Goal: Transaction & Acquisition: Purchase product/service

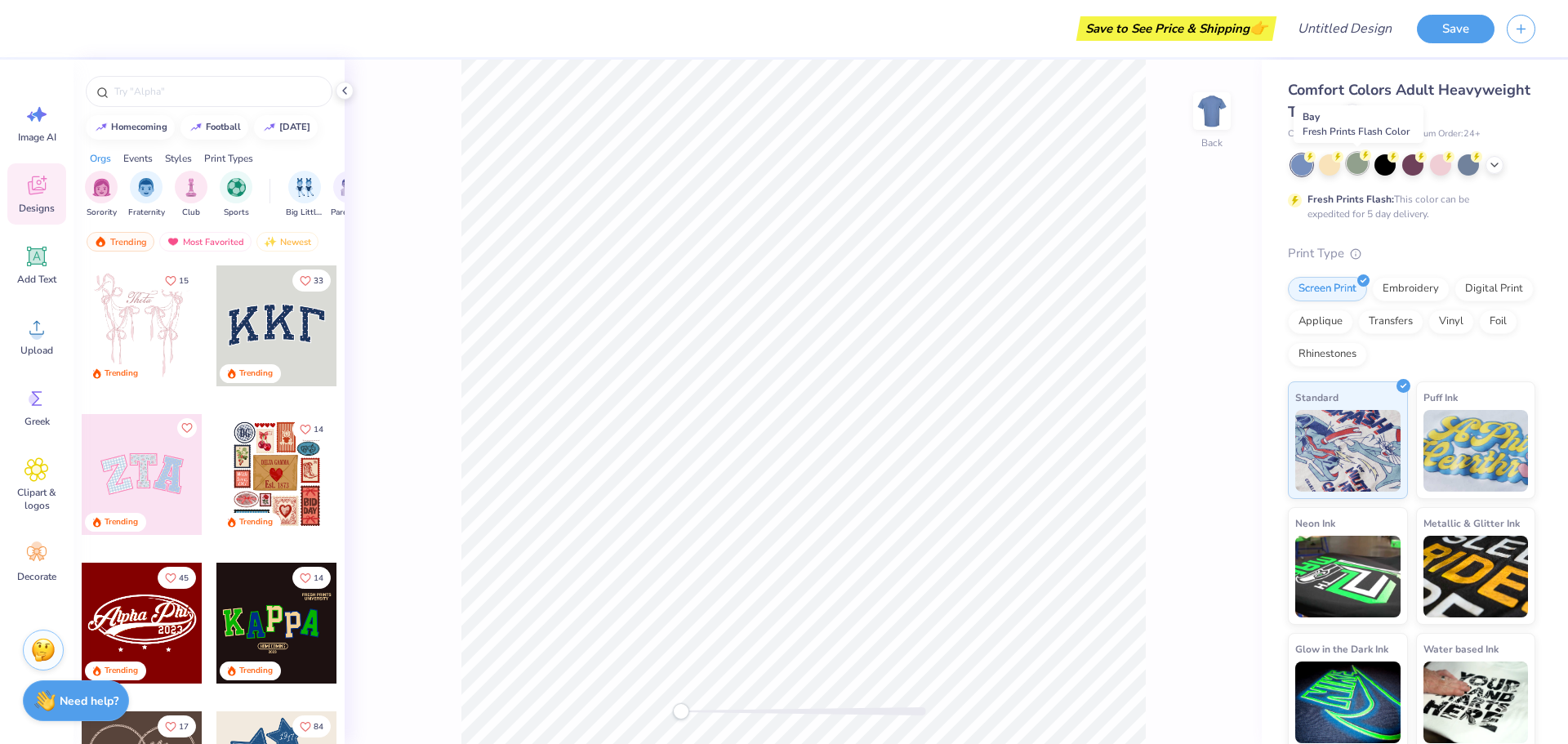
click at [1358, 171] on div at bounding box center [1358, 164] width 21 height 21
click at [131, 474] on div at bounding box center [142, 475] width 121 height 121
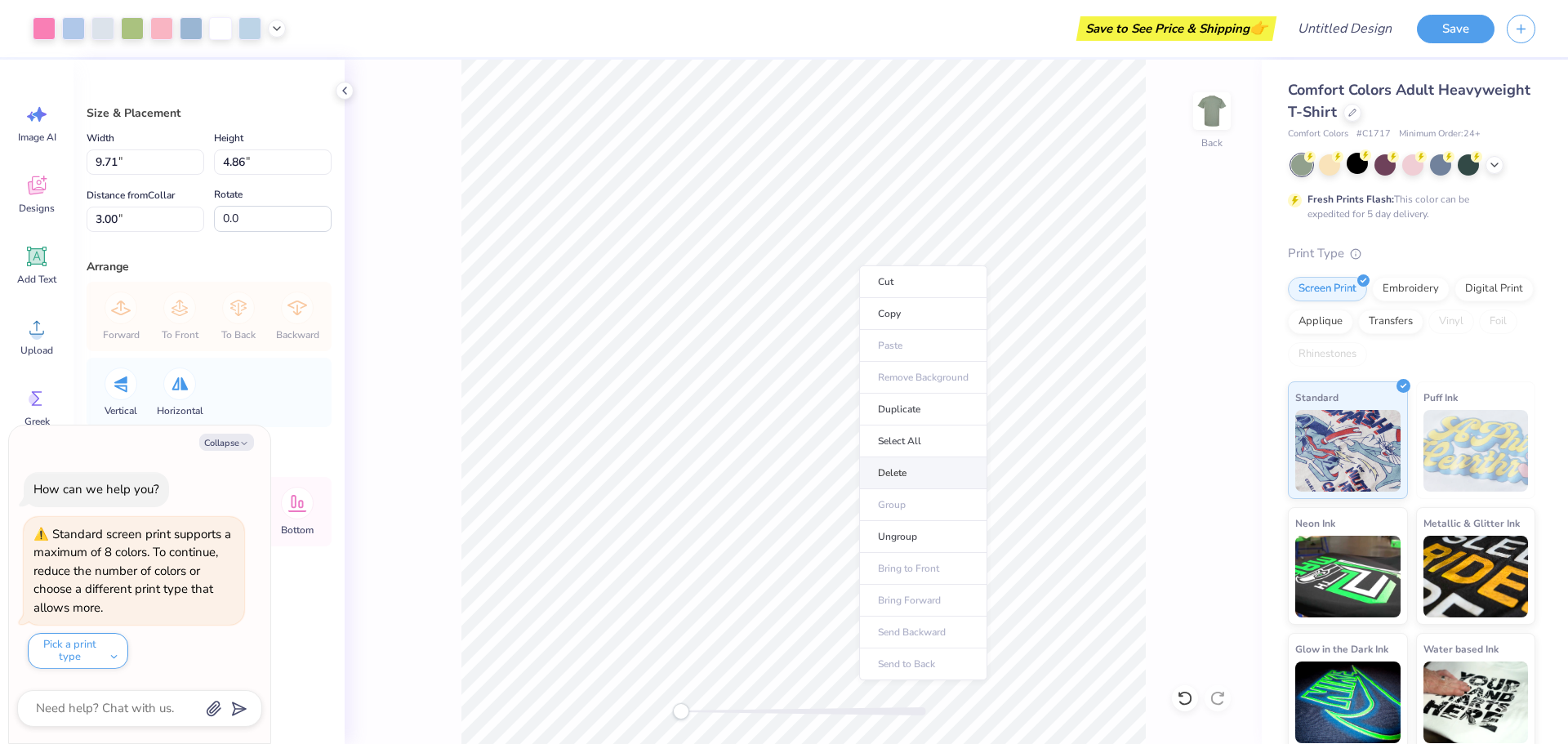
click at [892, 476] on li "Delete" at bounding box center [924, 473] width 129 height 32
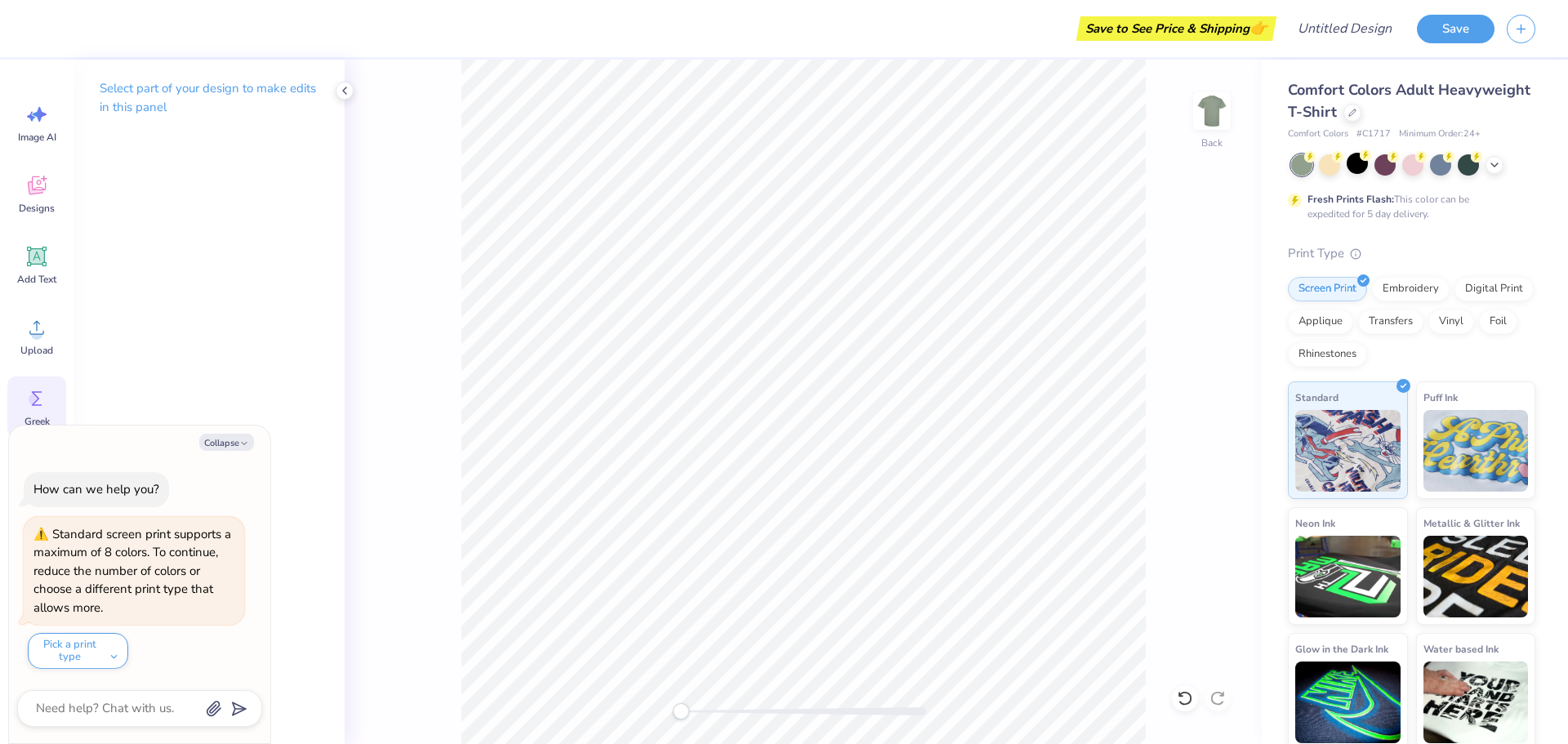
click at [30, 401] on circle at bounding box center [34, 399] width 11 height 11
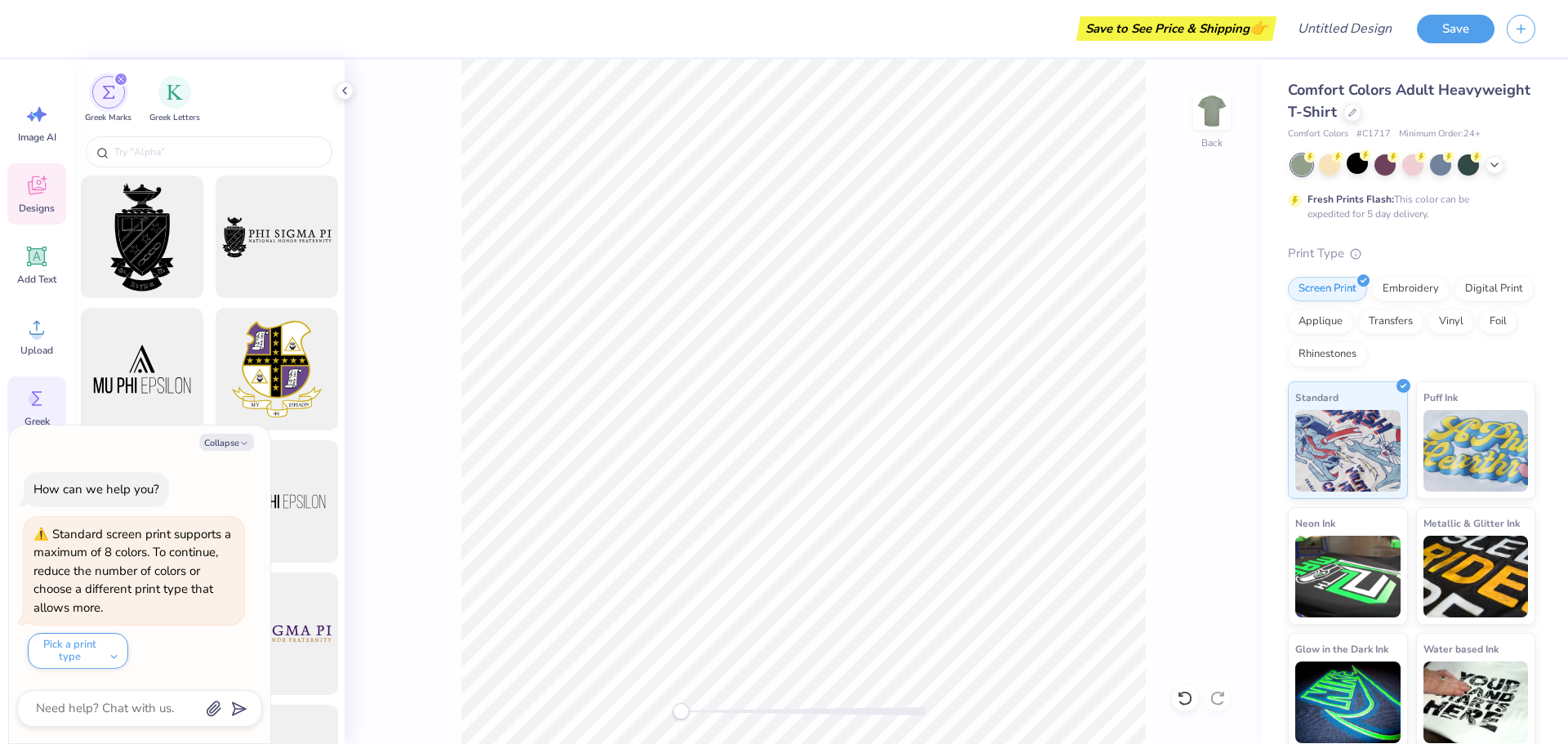
click at [37, 174] on icon at bounding box center [37, 186] width 25 height 25
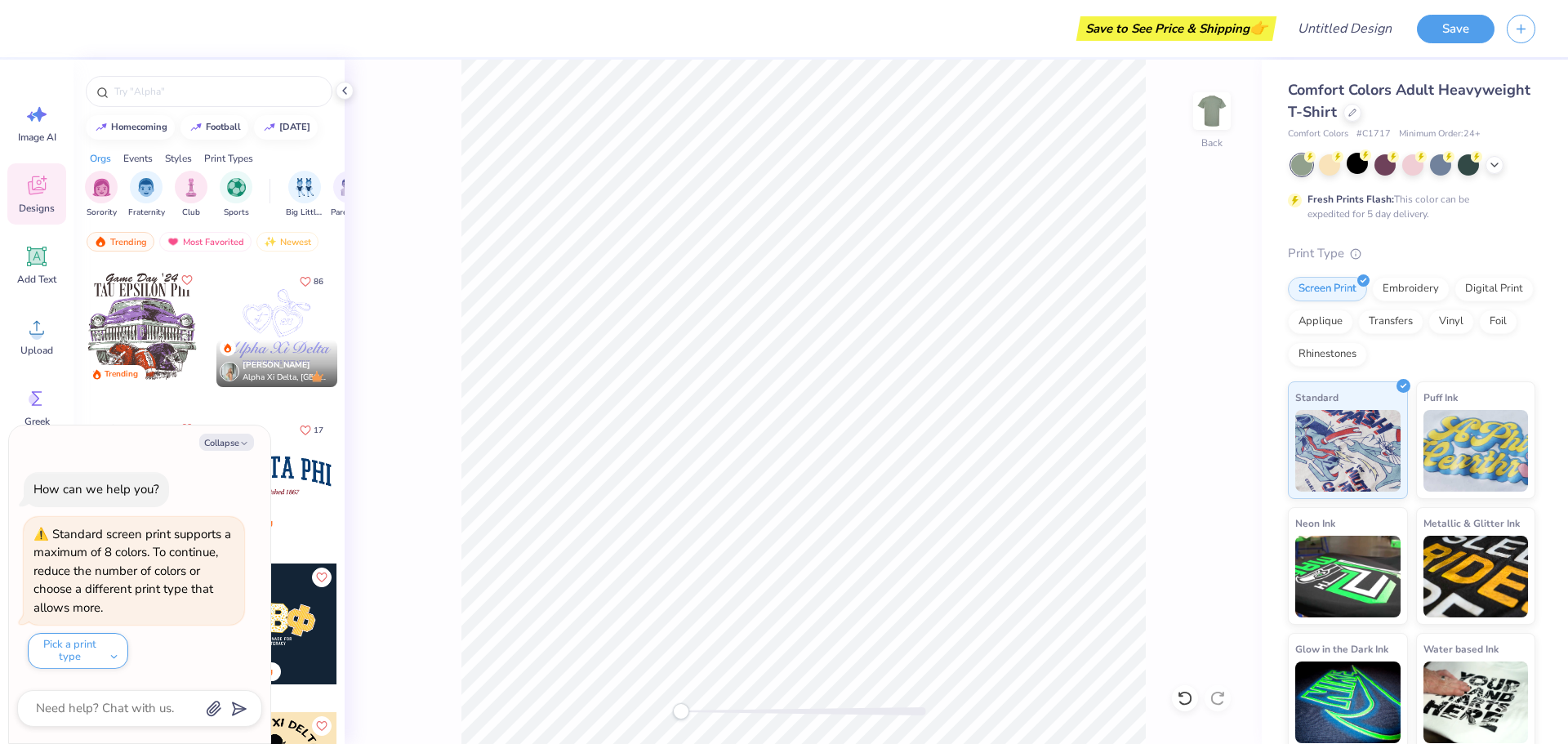
scroll to position [3021, 0]
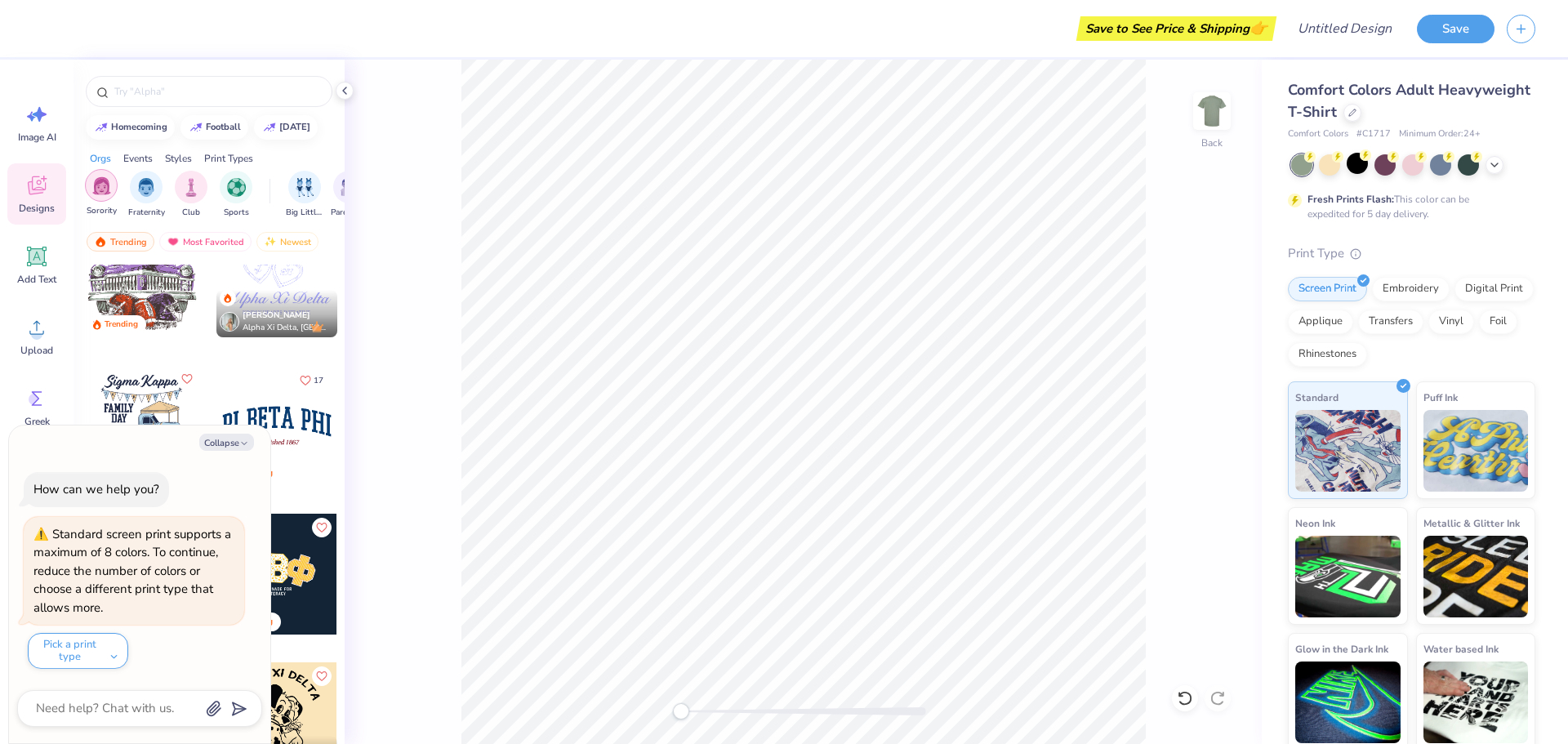
click at [102, 192] on img "filter for Sorority" at bounding box center [102, 185] width 19 height 19
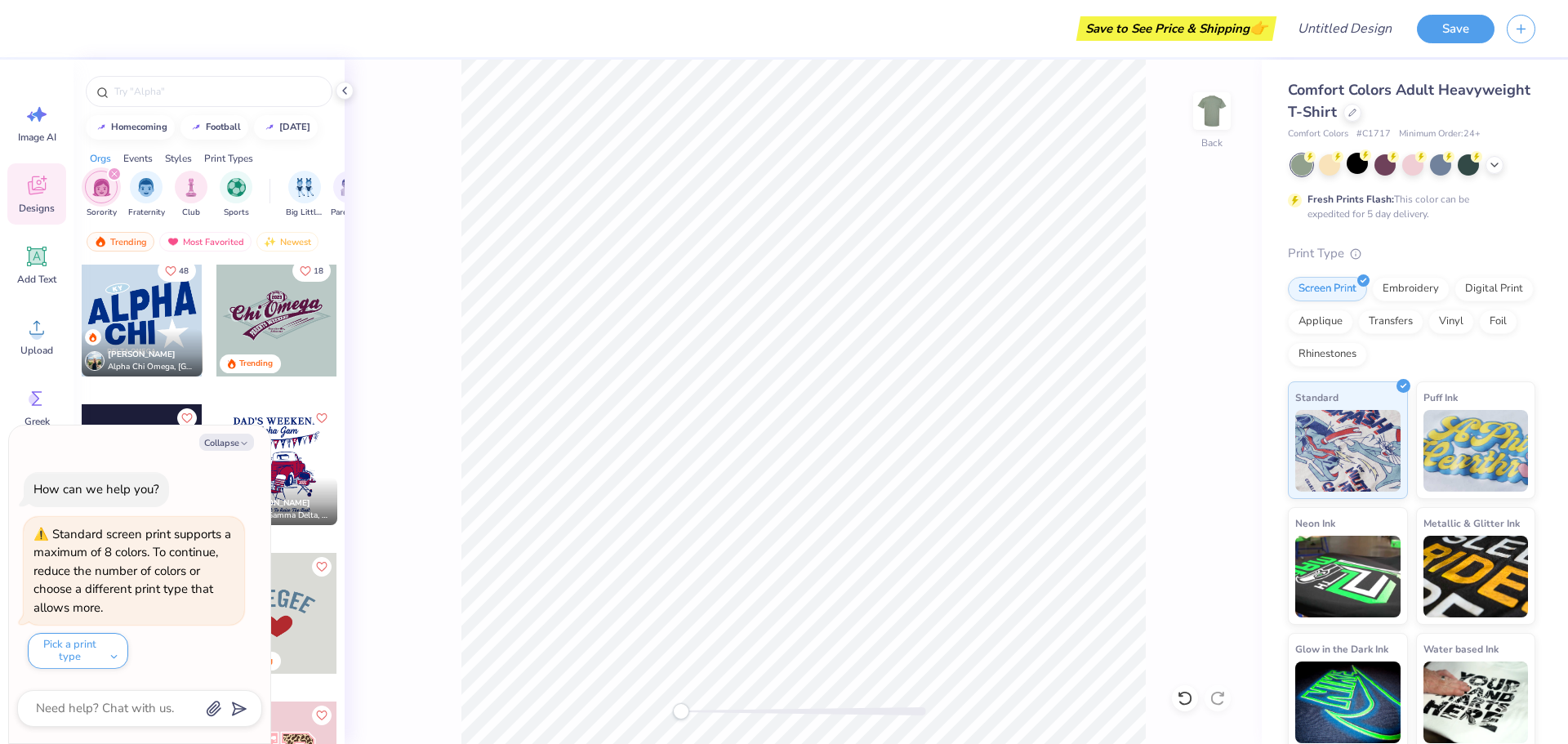
scroll to position [5144, 0]
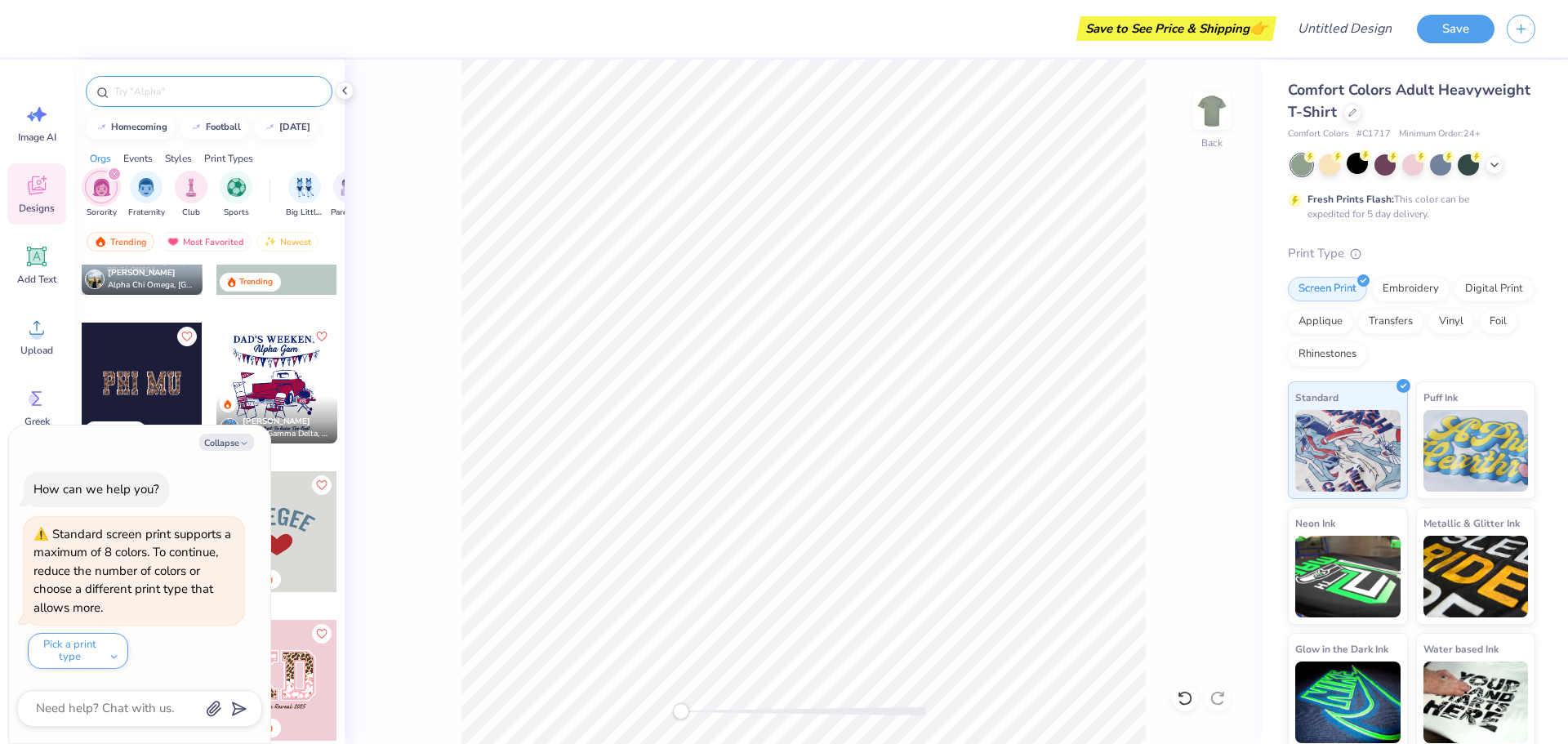
type textarea "x"
click at [150, 89] on input "text" at bounding box center [217, 92] width 209 height 16
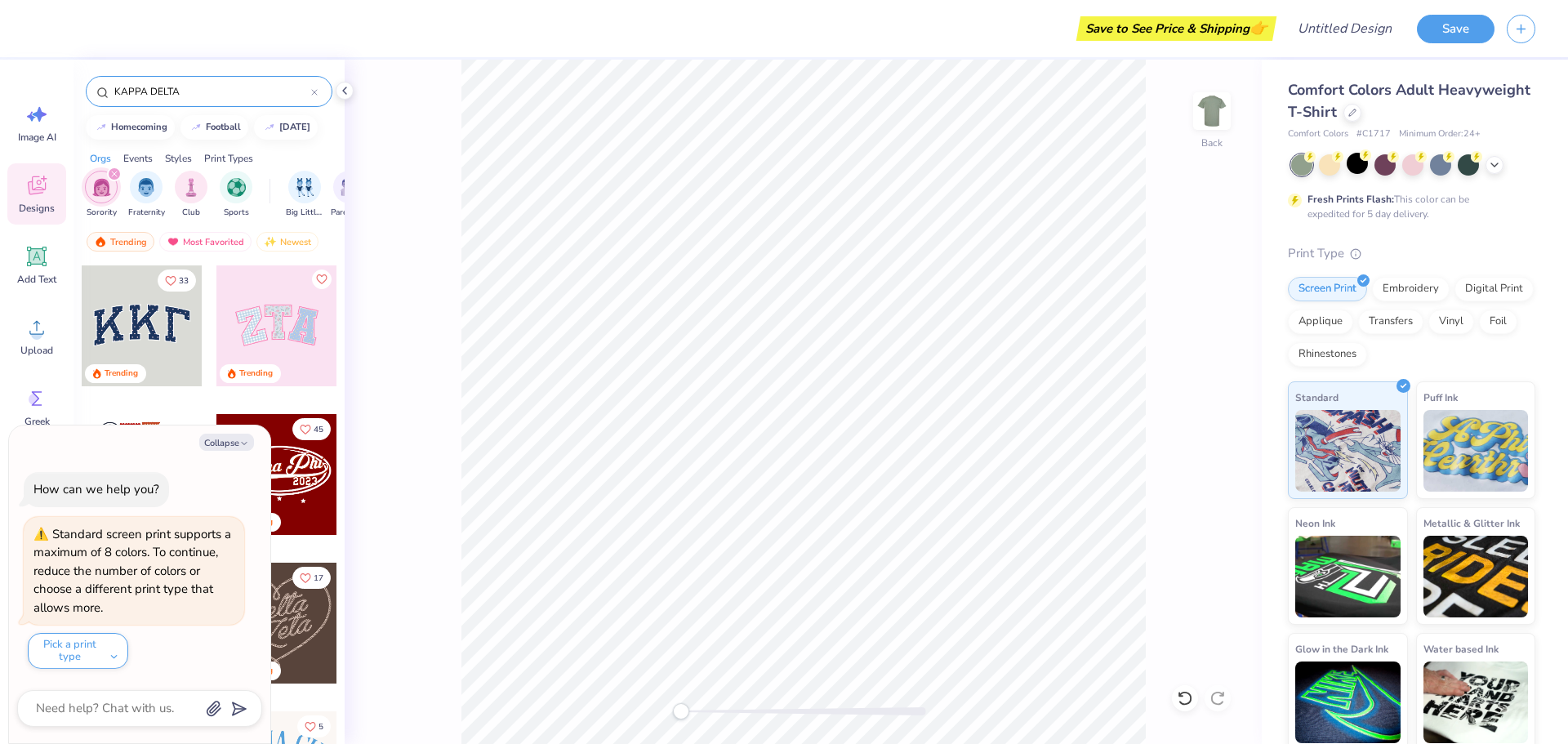
type input "KAPPA DELTA"
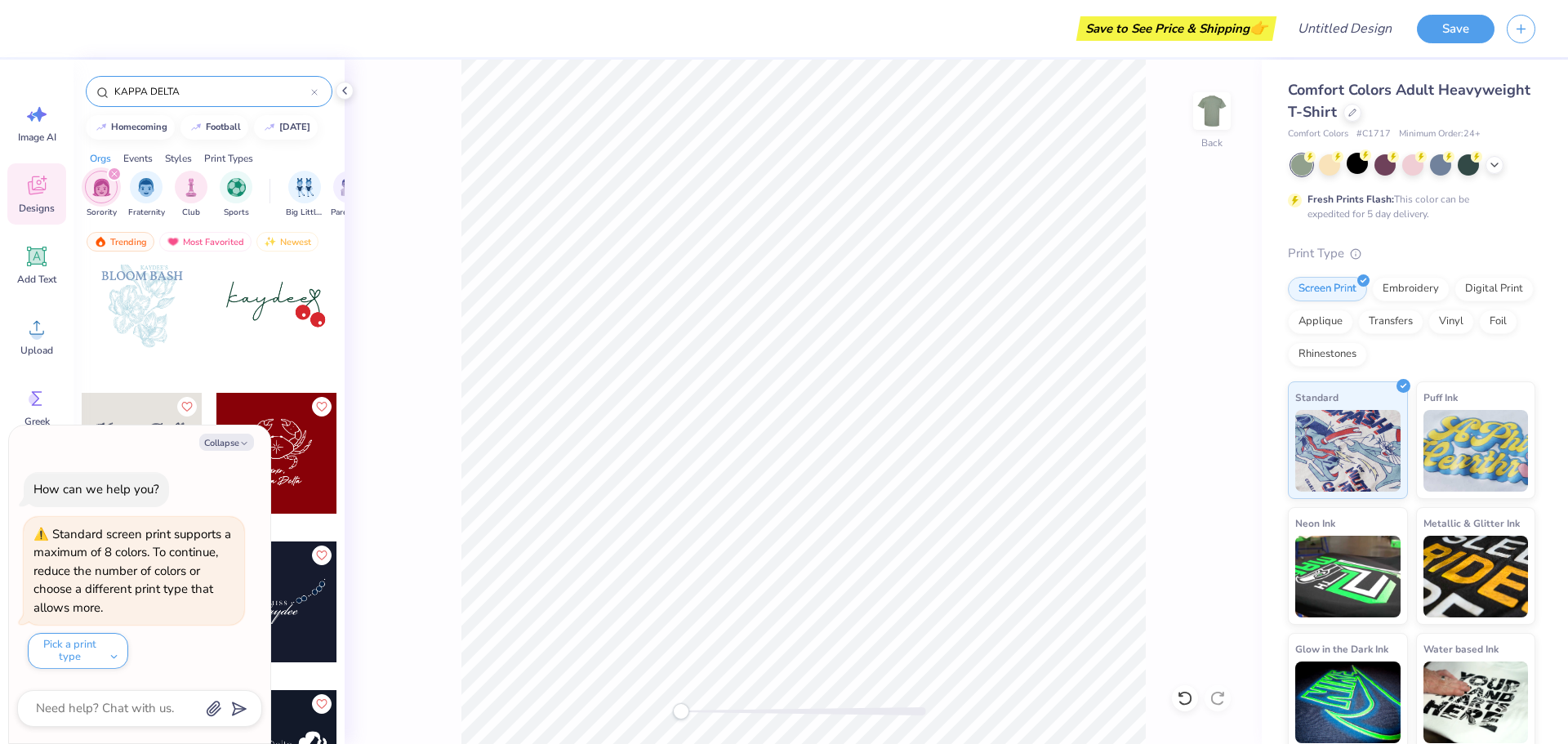
scroll to position [3267, 0]
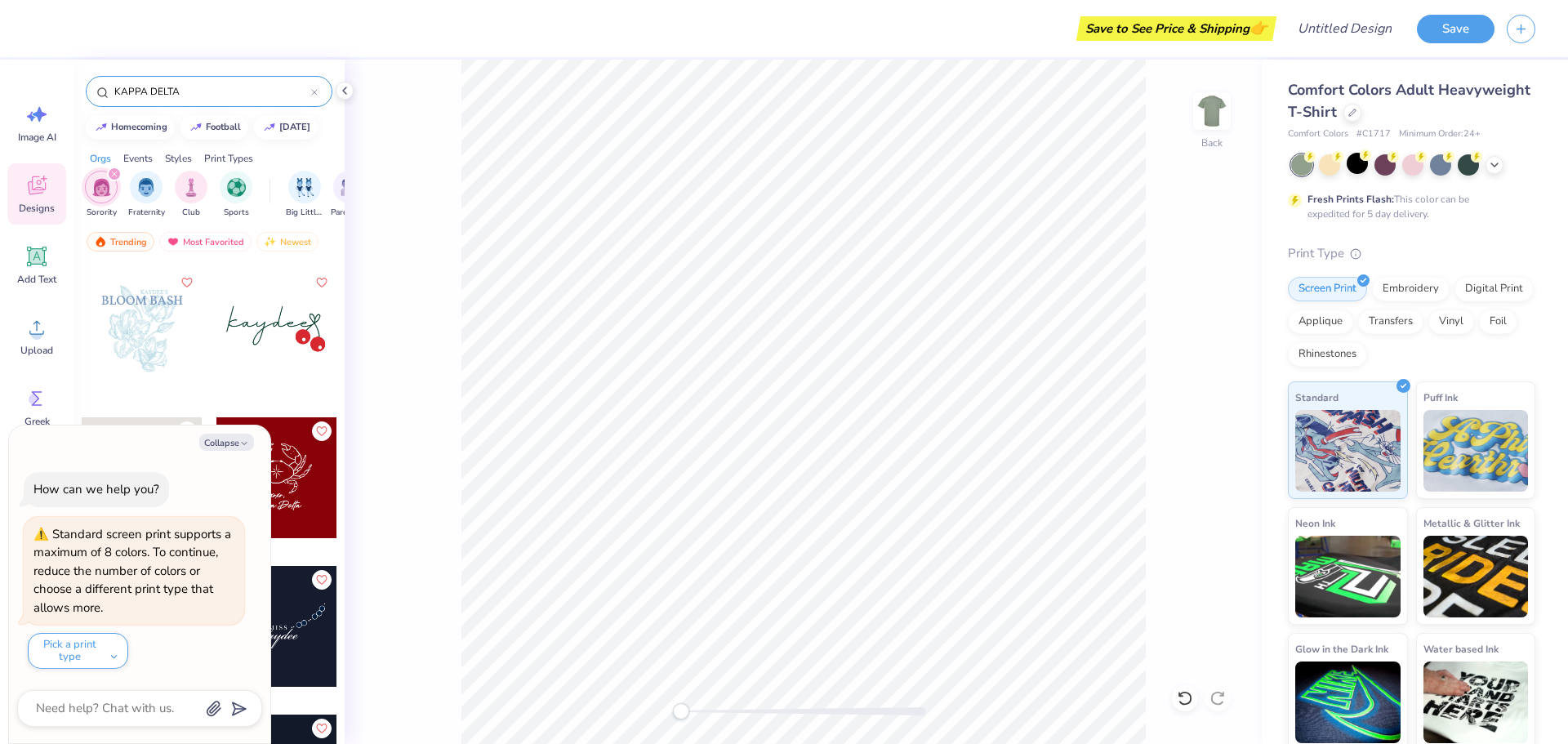
click at [274, 323] on div at bounding box center [277, 329] width 121 height 121
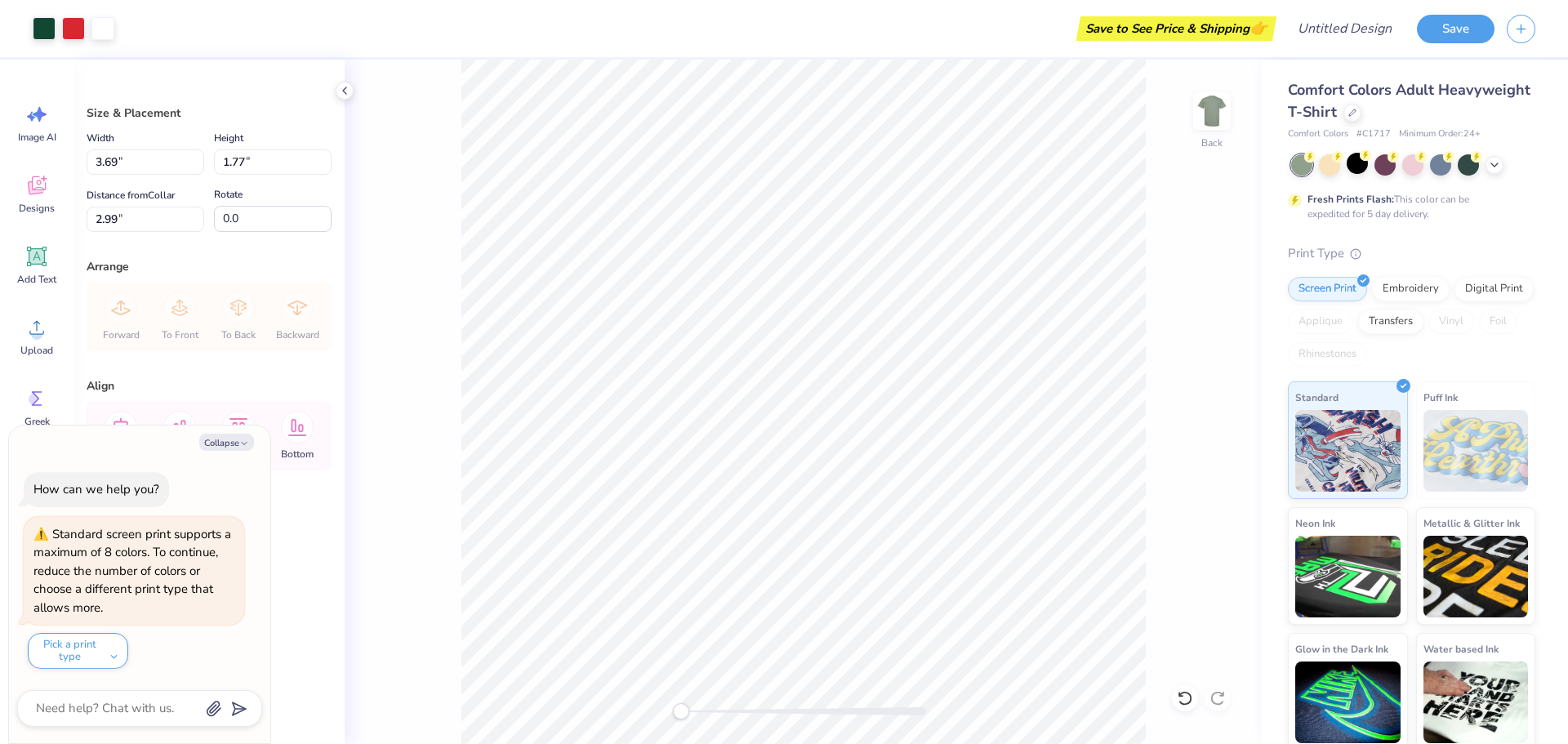
type textarea "x"
type input "5.07"
type input "2.43"
type input "2.33"
type textarea "x"
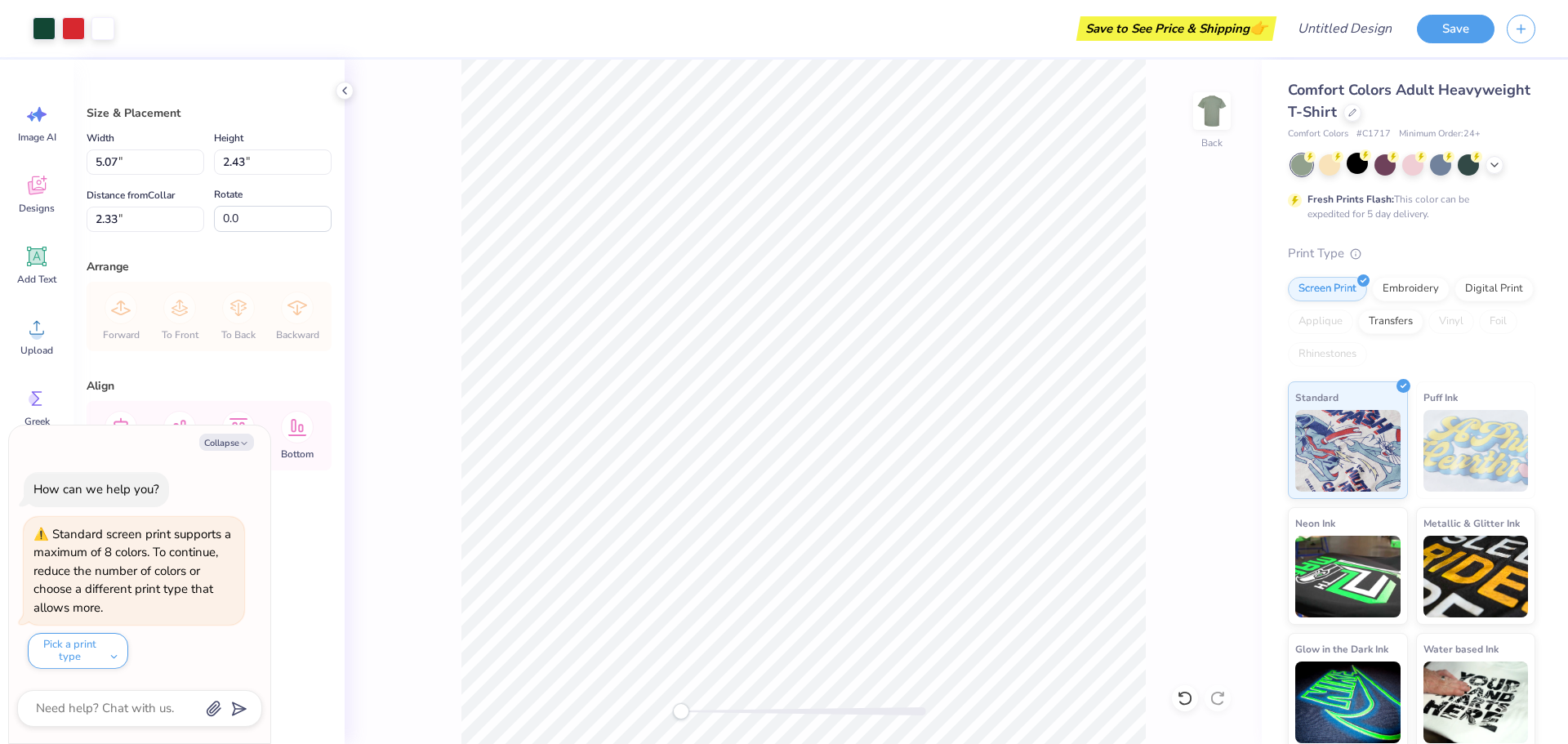
type input "10.29"
type input "4.93"
type input "2.85"
type textarea "x"
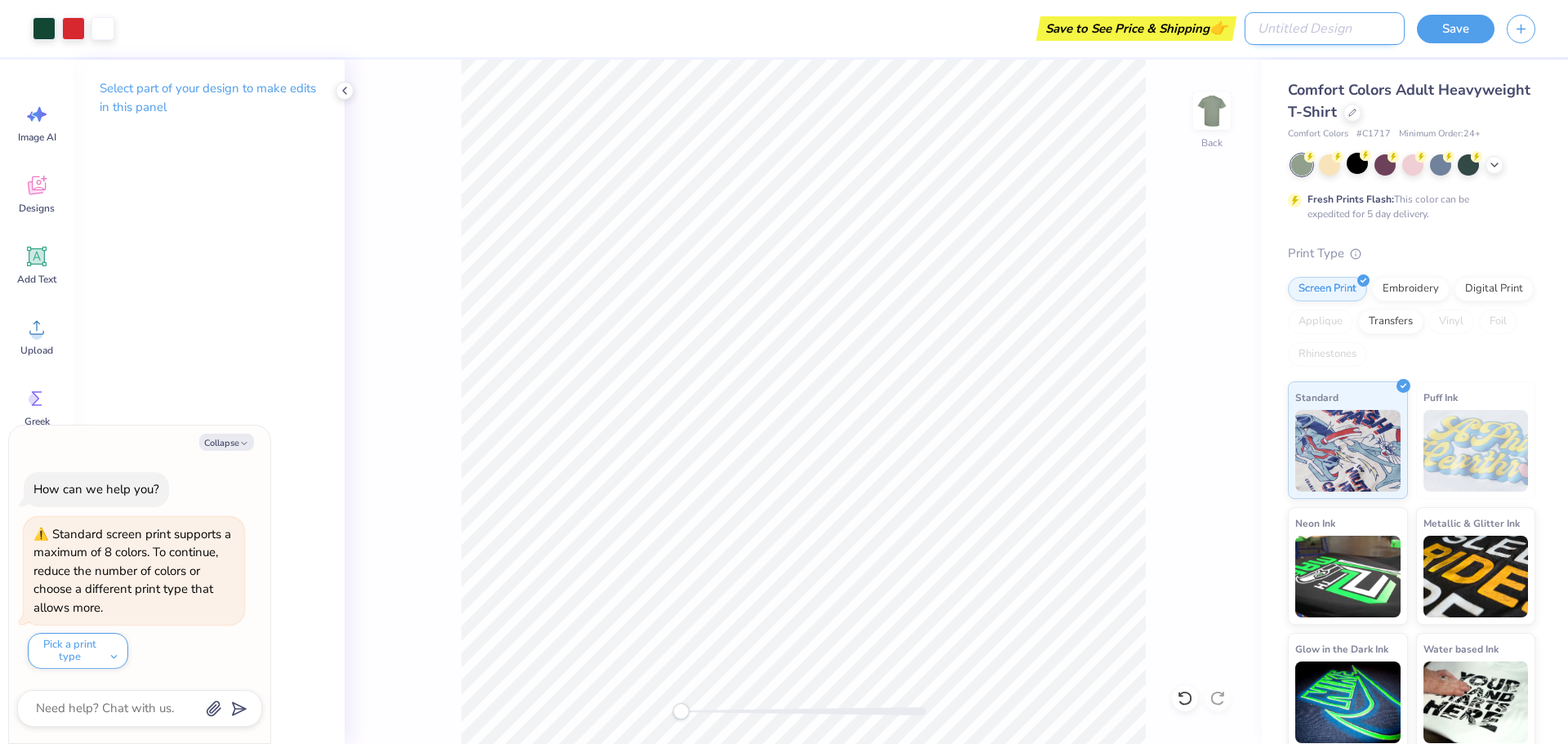
click at [1349, 27] on input "Design Title" at bounding box center [1325, 29] width 160 height 33
type input "k"
type textarea "x"
click at [1452, 31] on button "Save" at bounding box center [1456, 26] width 78 height 29
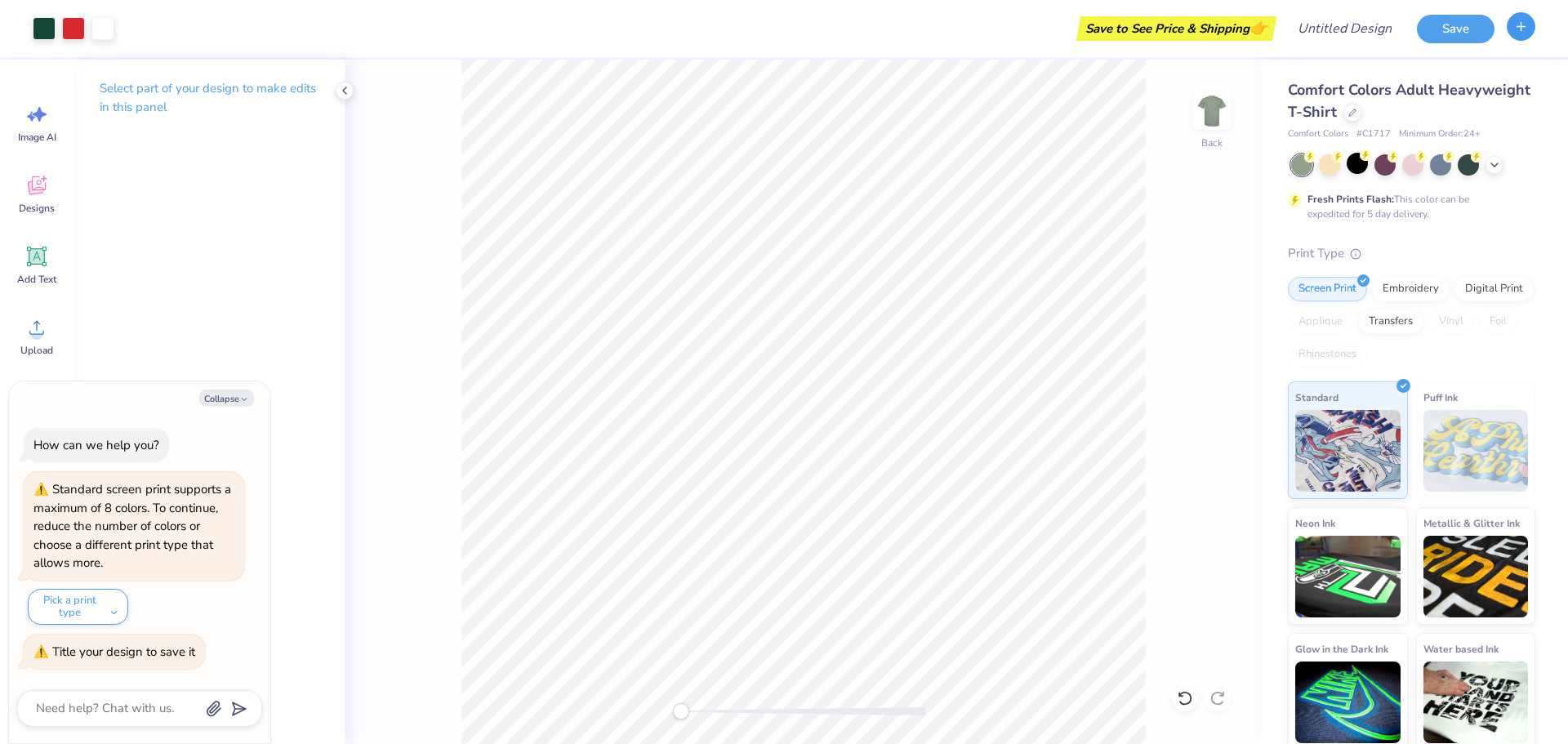
type textarea "x"
click at [1527, 30] on icon "button" at bounding box center [1521, 26] width 14 height 14
click at [1323, 25] on input "Design Title" at bounding box center [1325, 29] width 160 height 33
type input "K"
type textarea "x"
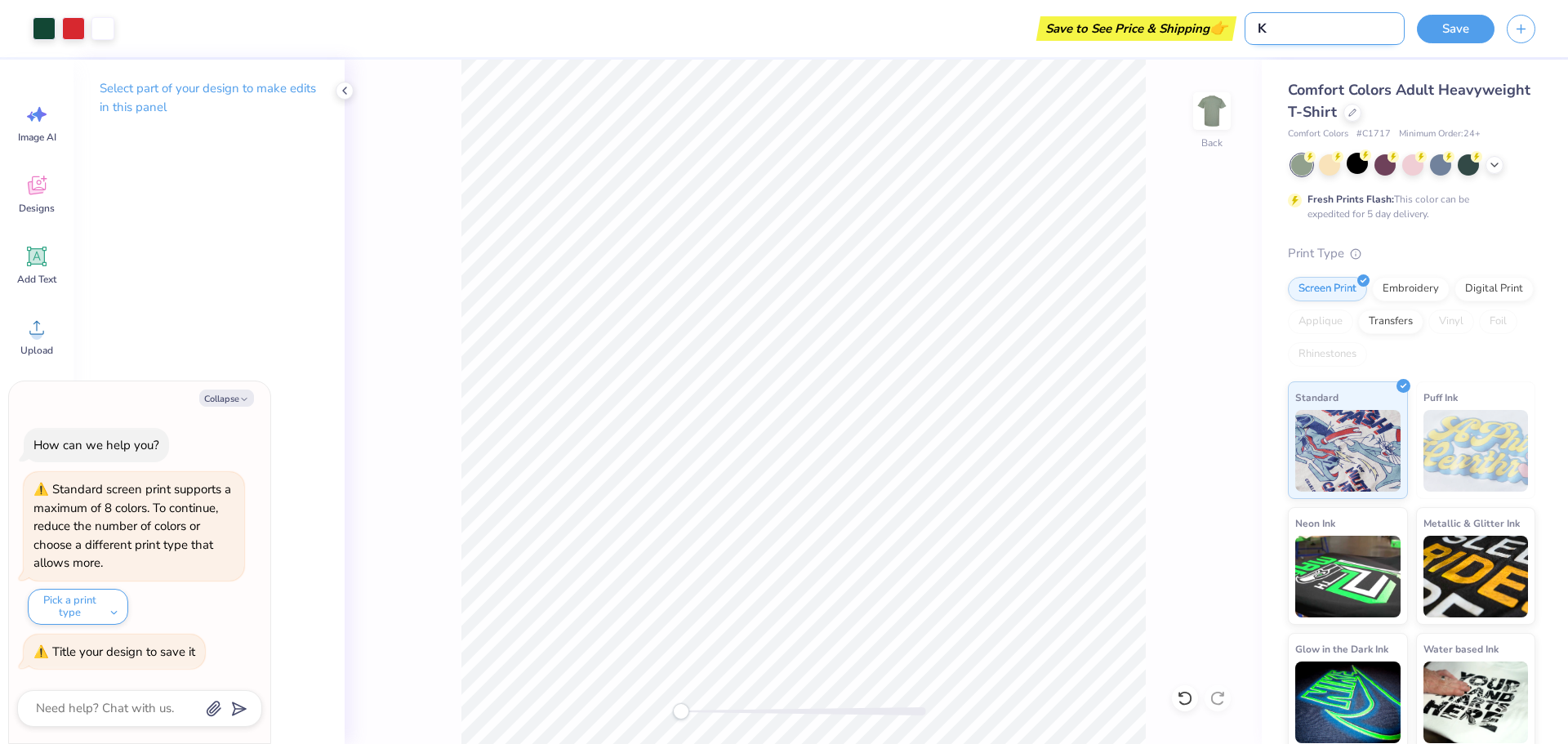
type input "KA"
type textarea "x"
type input "[PERSON_NAME]"
type textarea "x"
type input "KAYD"
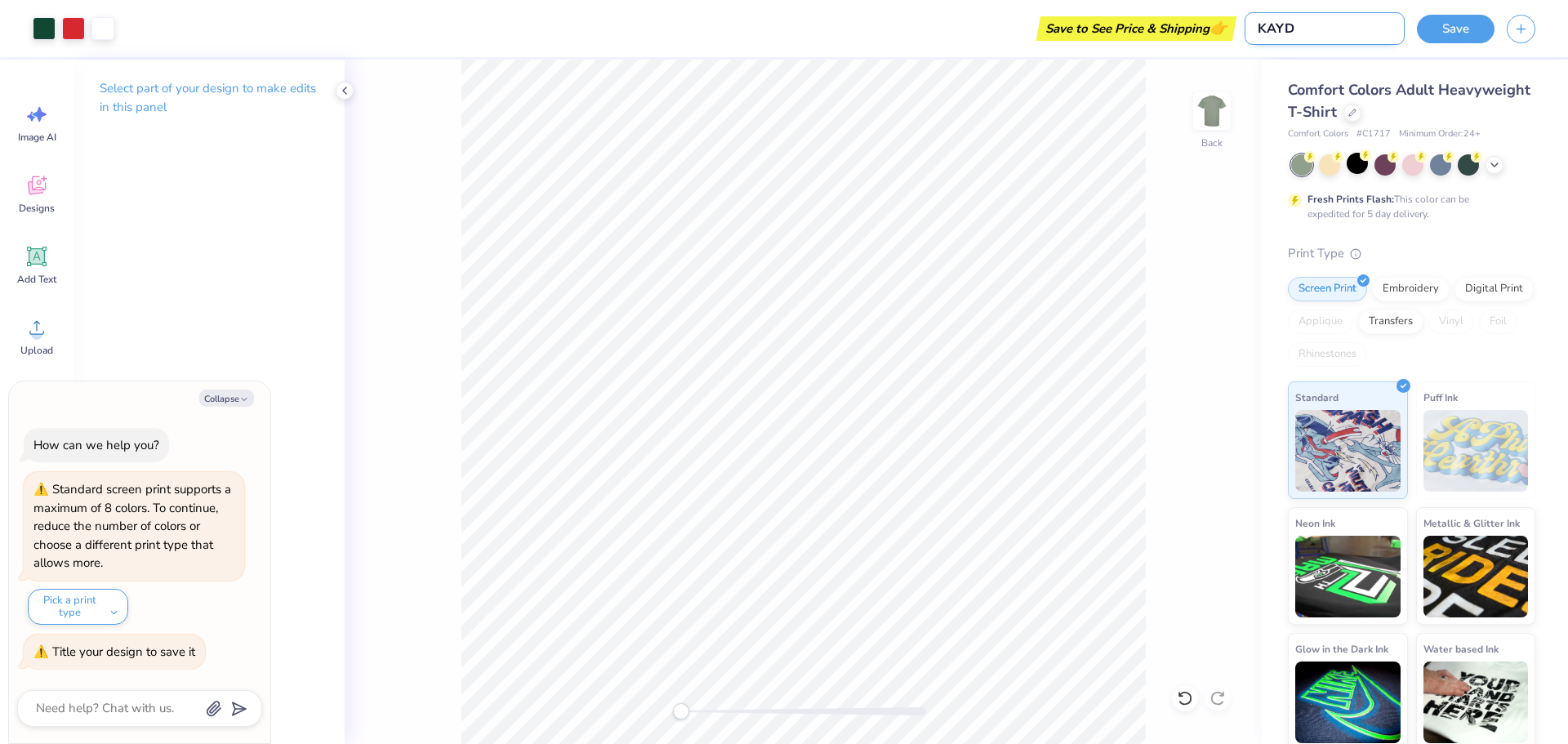
type textarea "x"
type input "KAYDE"
type textarea "x"
type input "KAYDEE"
type textarea "x"
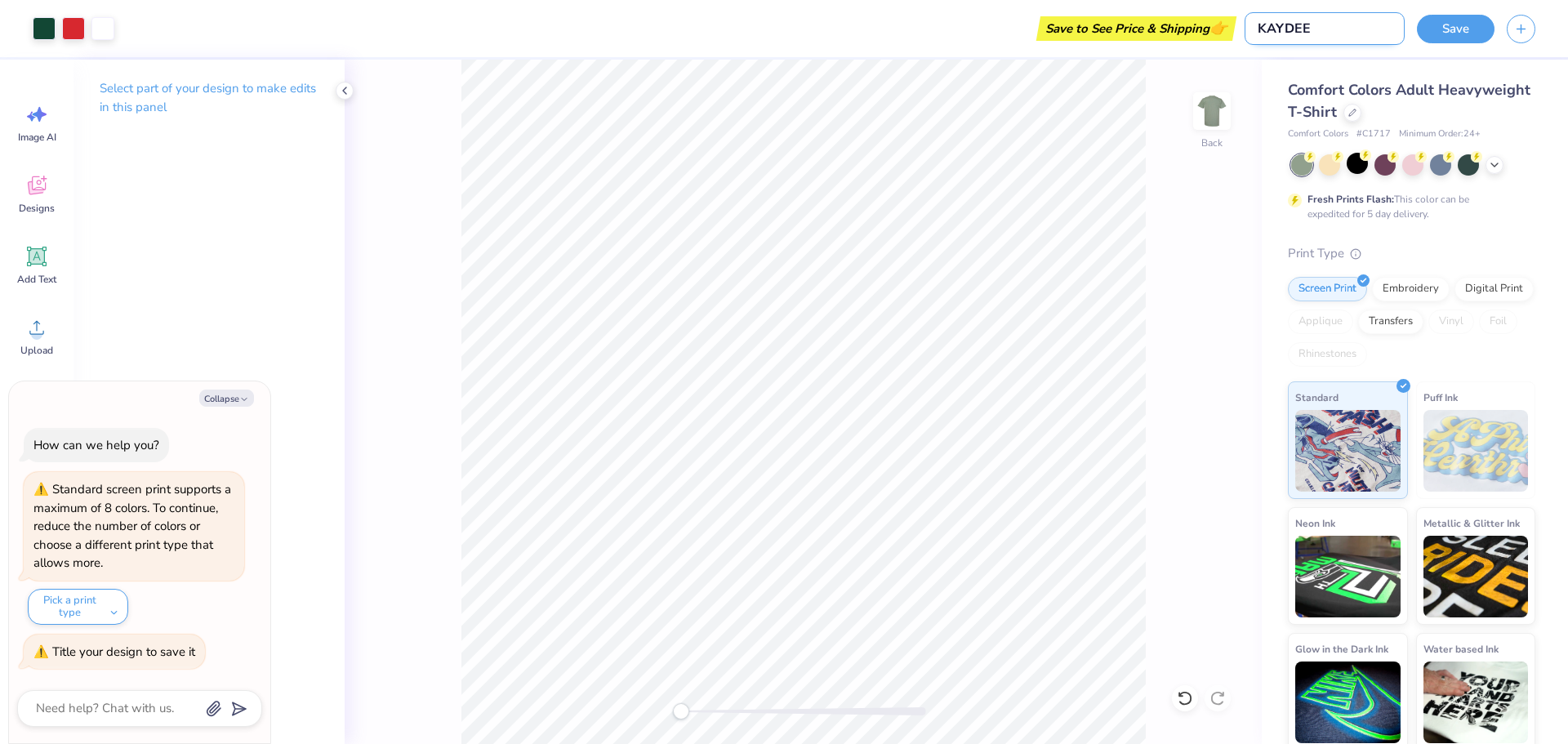
type input "KAYDEE"
type textarea "x"
type input "KAYDEE W"
type textarea "x"
type input "KAYDEE W/"
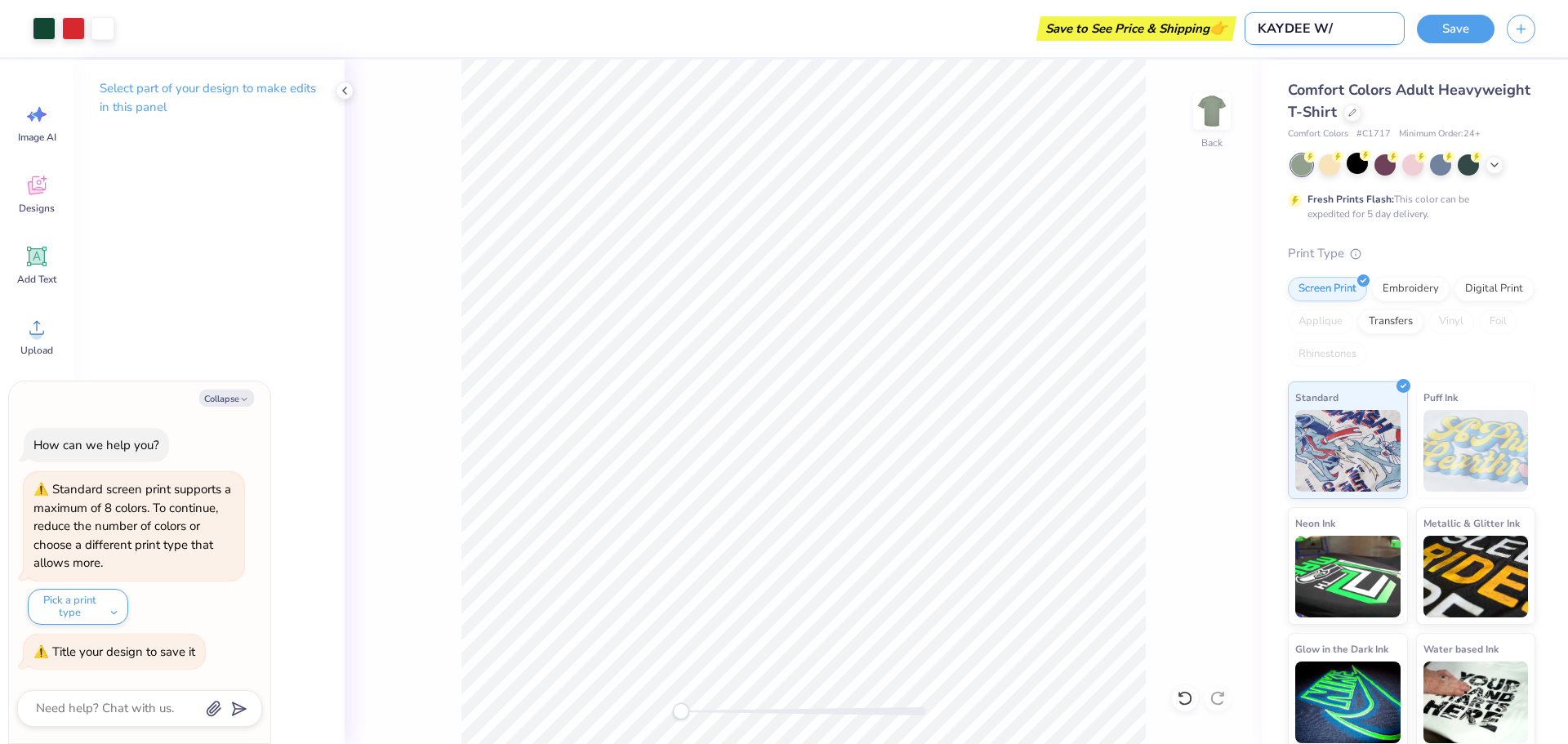
type textarea "x"
type input "KAYDEE W/"
type textarea "x"
type input "KAYDEE W/ C"
type textarea "x"
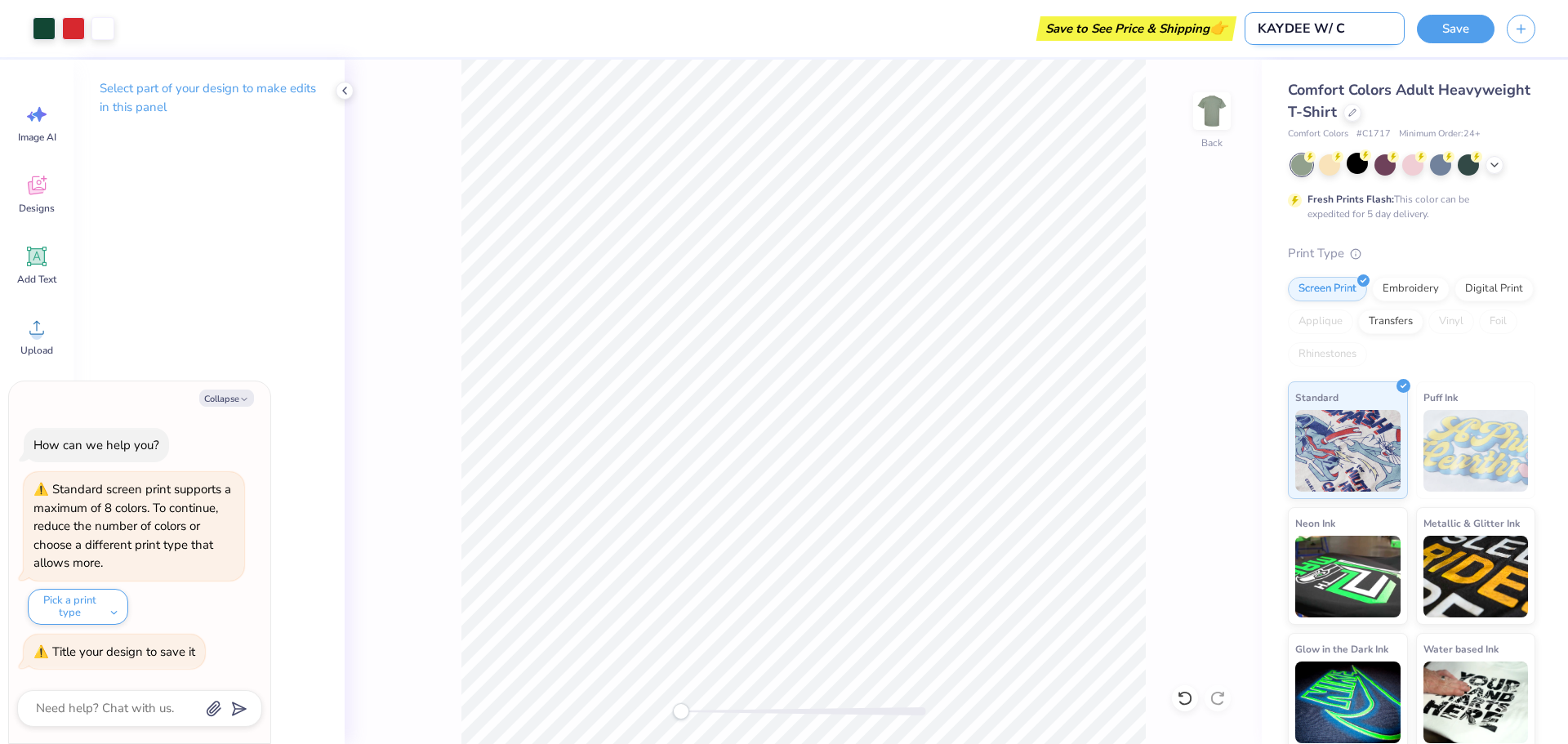
type input "KAYDEE W/ CH"
type textarea "x"
type input "KAYDEE W/ CHE"
type textarea "x"
type input "KAYDEE W/ [PERSON_NAME]"
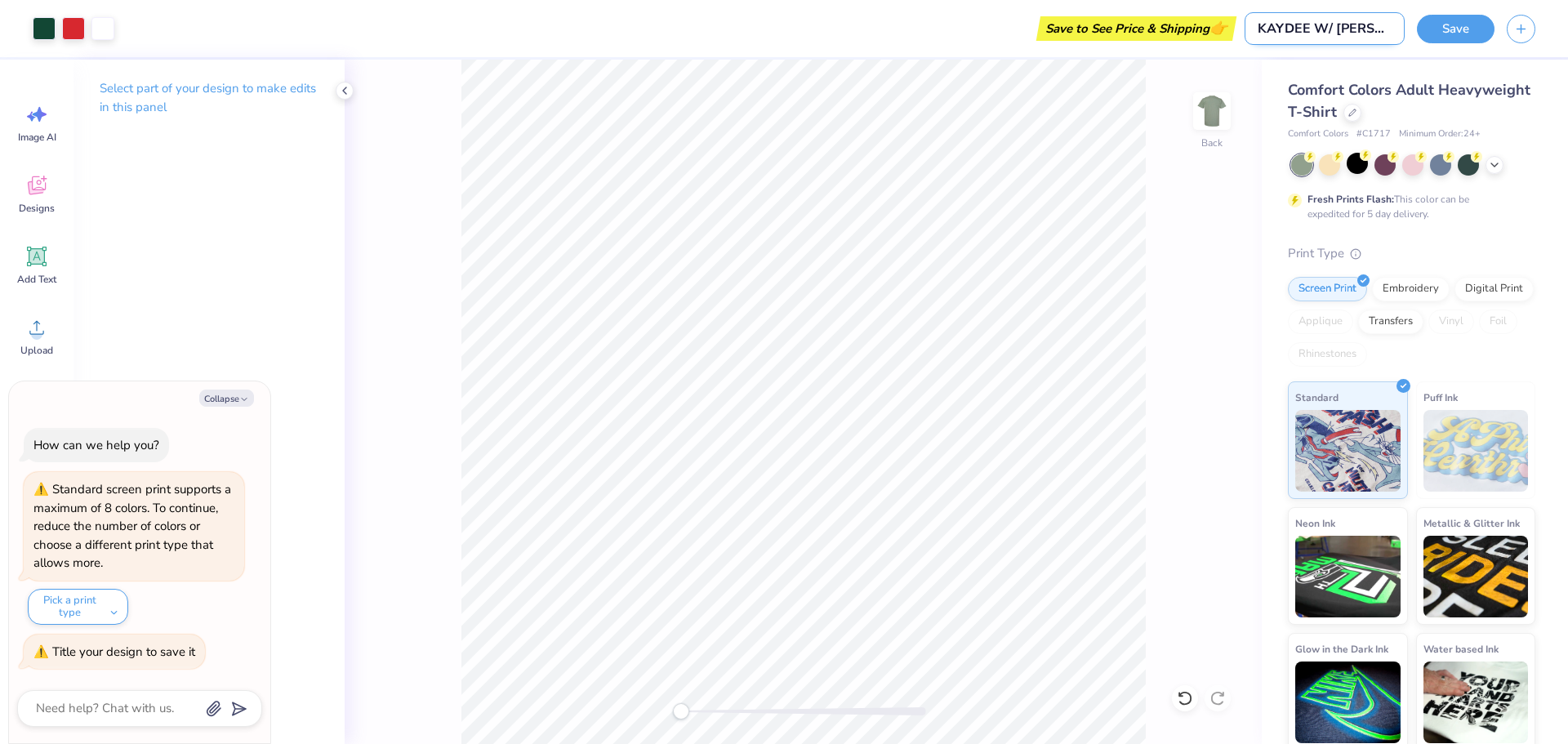
type textarea "x"
type input "KAYDEE W/ CHERR"
type textarea "x"
type input "KAYDEE W/ [PERSON_NAME]"
type textarea "x"
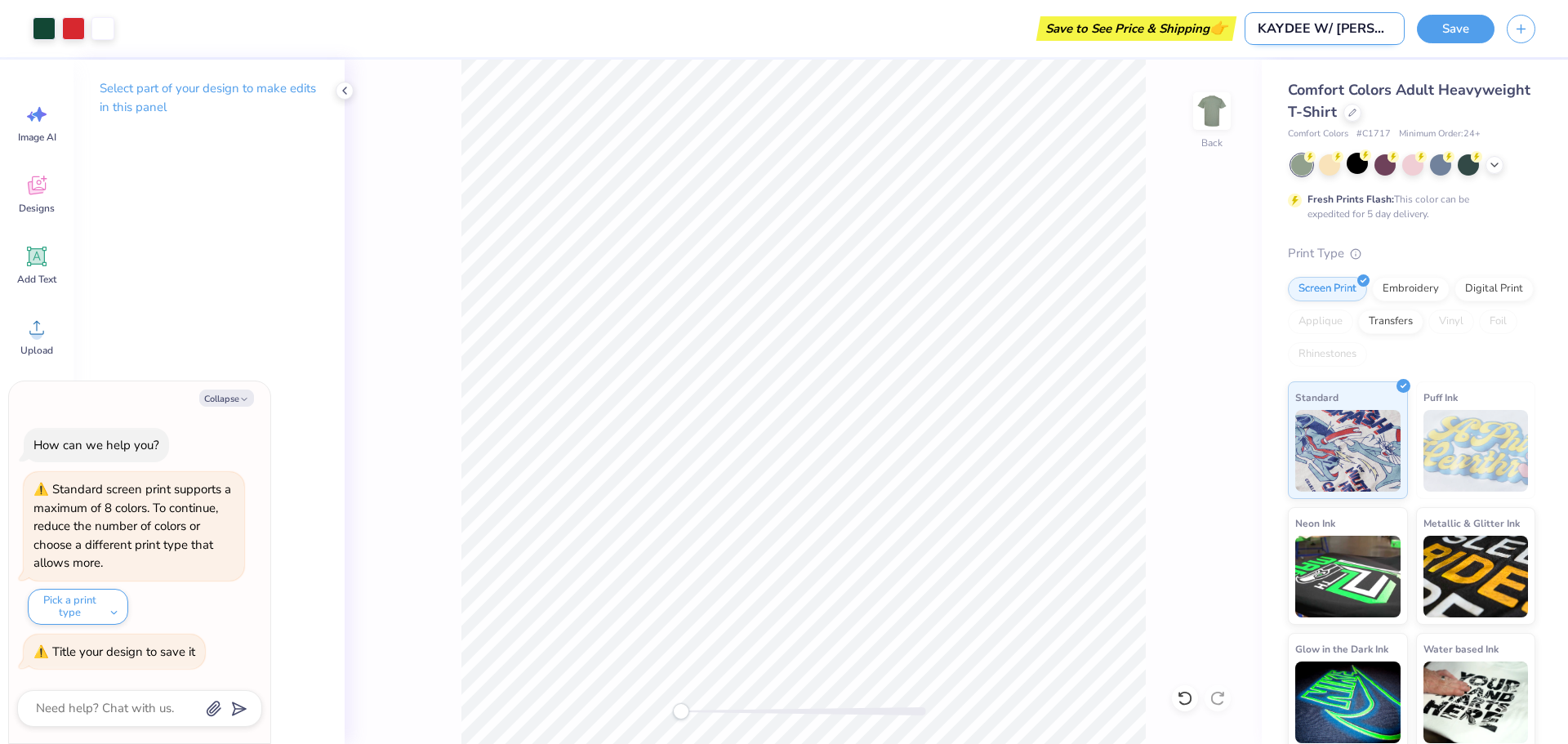
type input "KAYDEE W/ [PERSON_NAME]"
type textarea "x"
type input "KAYDEE W/ CHERRIES"
type textarea "x"
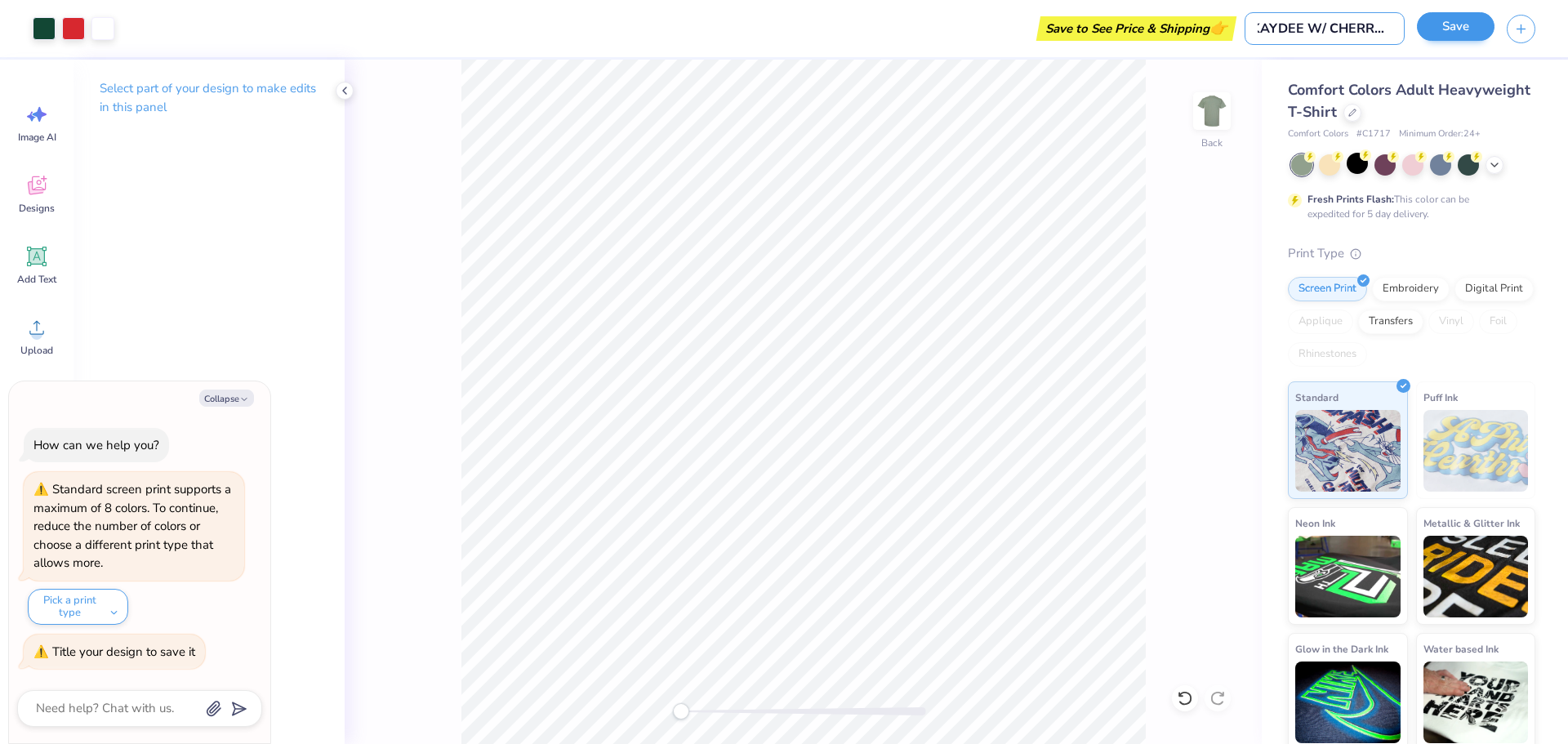
type input "KAYDEE W/ CHERRIES"
click at [1428, 31] on button "Save" at bounding box center [1456, 26] width 78 height 29
type textarea "x"
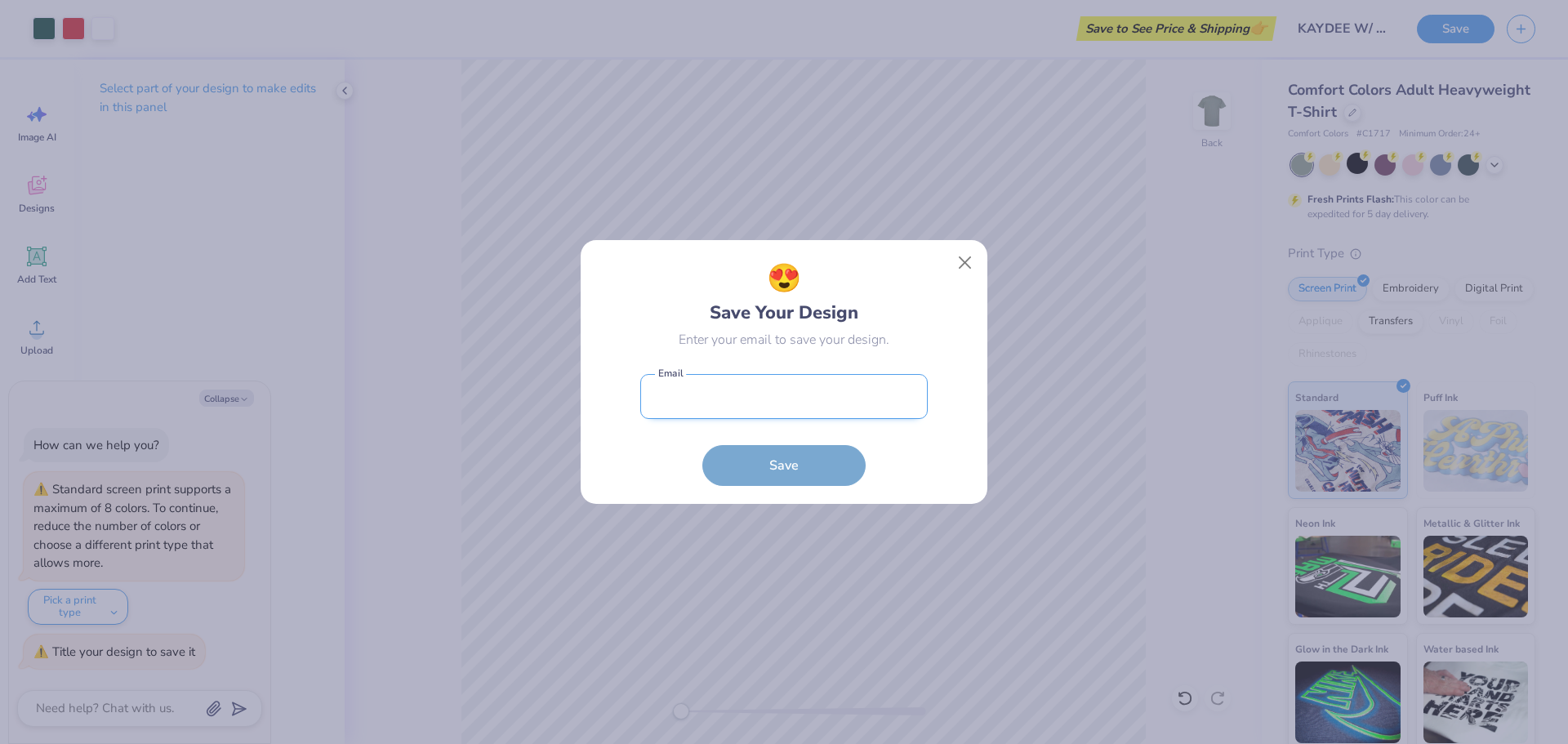
click at [727, 400] on input "email" at bounding box center [784, 396] width 287 height 45
type input "[EMAIL_ADDRESS][DOMAIN_NAME]"
click at [766, 460] on button "Save" at bounding box center [784, 462] width 164 height 41
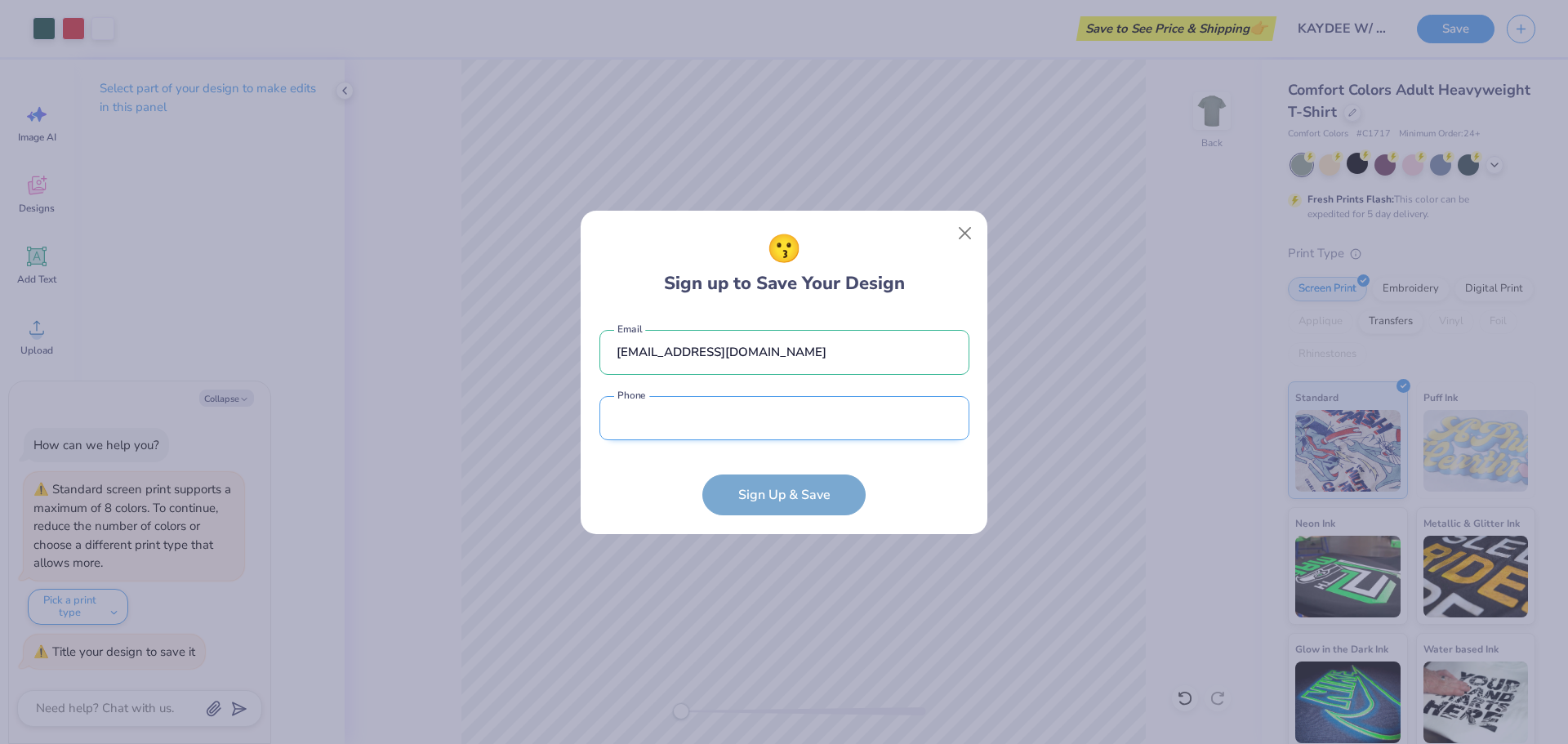
click at [682, 414] on input "tel" at bounding box center [784, 418] width 370 height 45
type input "[PHONE_NUMBER]"
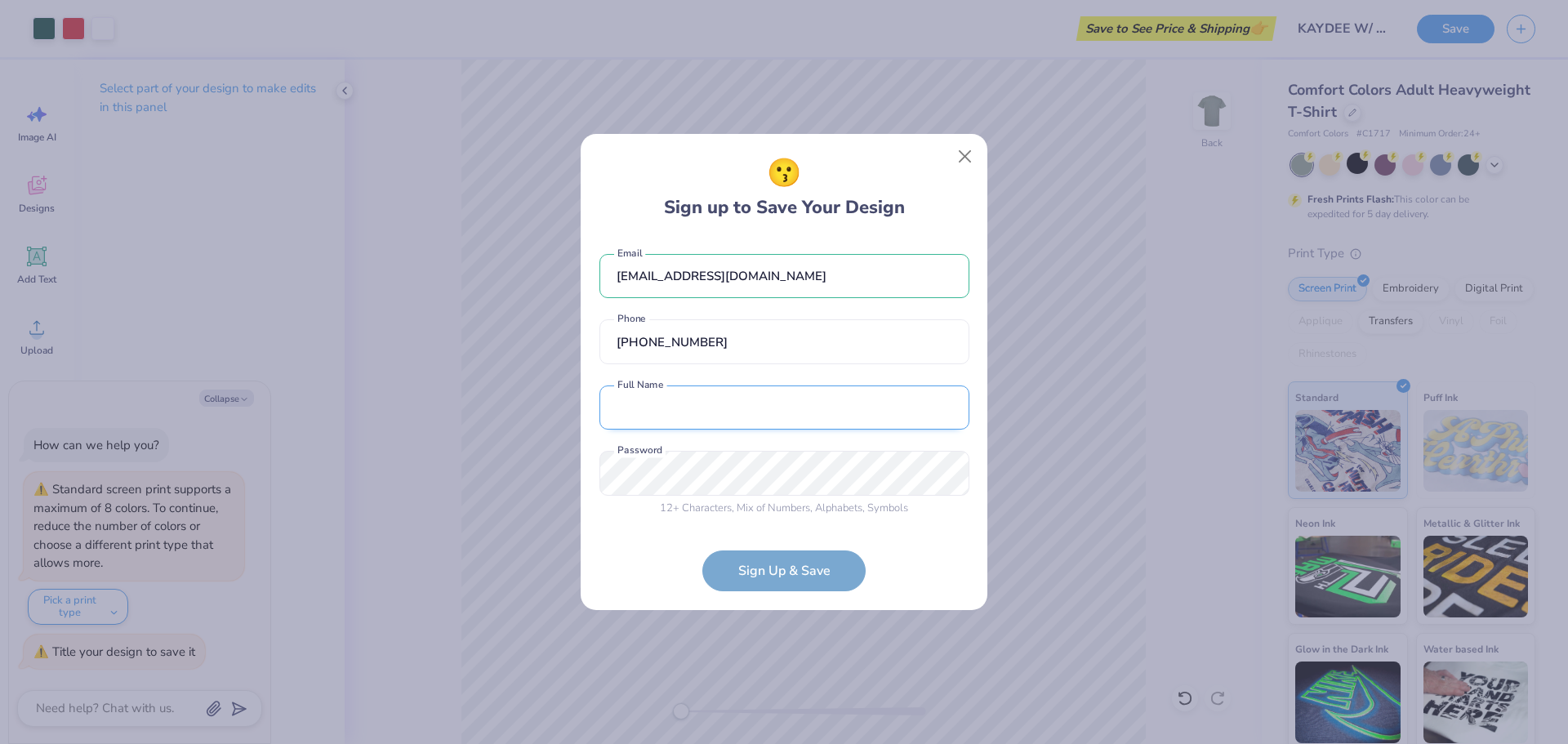
click at [705, 418] on input "text" at bounding box center [784, 408] width 370 height 45
type textarea "x"
type input "u"
type input "University Book Exchange"
click at [774, 566] on form "[EMAIL_ADDRESS][DOMAIN_NAME] Email [PHONE_NUMBER] Phone University Book Exchang…" at bounding box center [784, 414] width 370 height 354
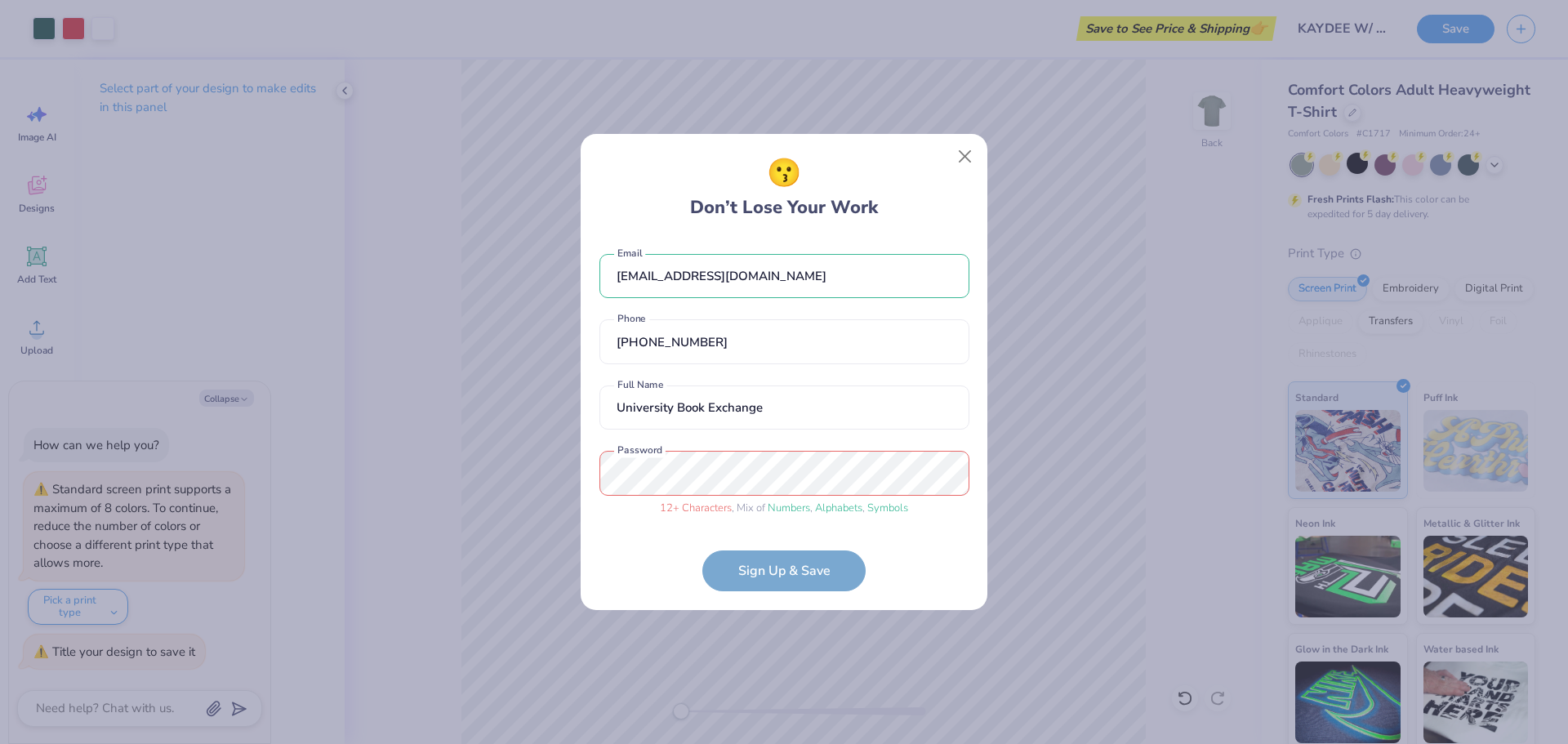
type textarea "x"
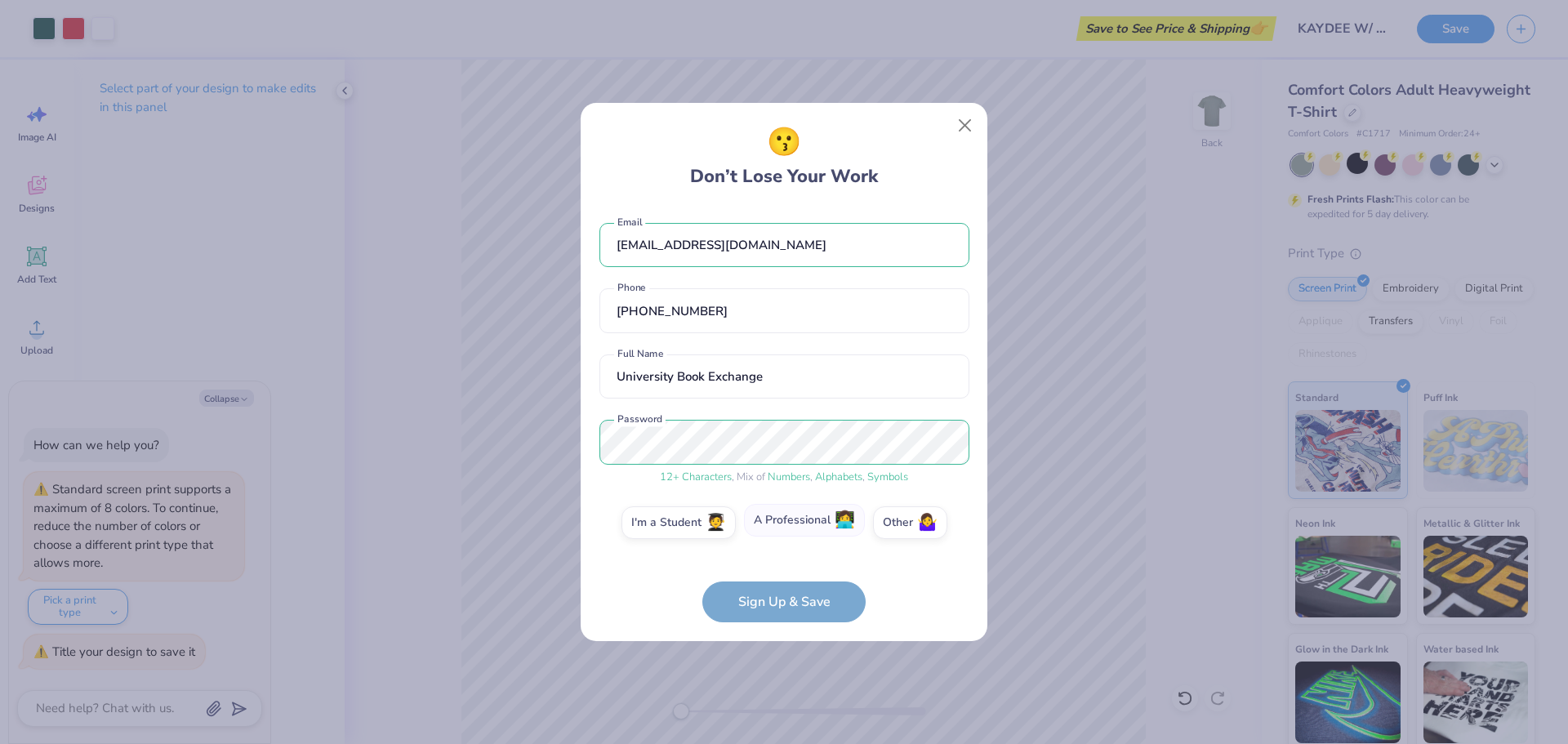
click at [799, 523] on label "A Professional 👩‍💻" at bounding box center [805, 521] width 121 height 33
click at [790, 523] on input "A Professional 👩‍💻" at bounding box center [784, 526] width 11 height 11
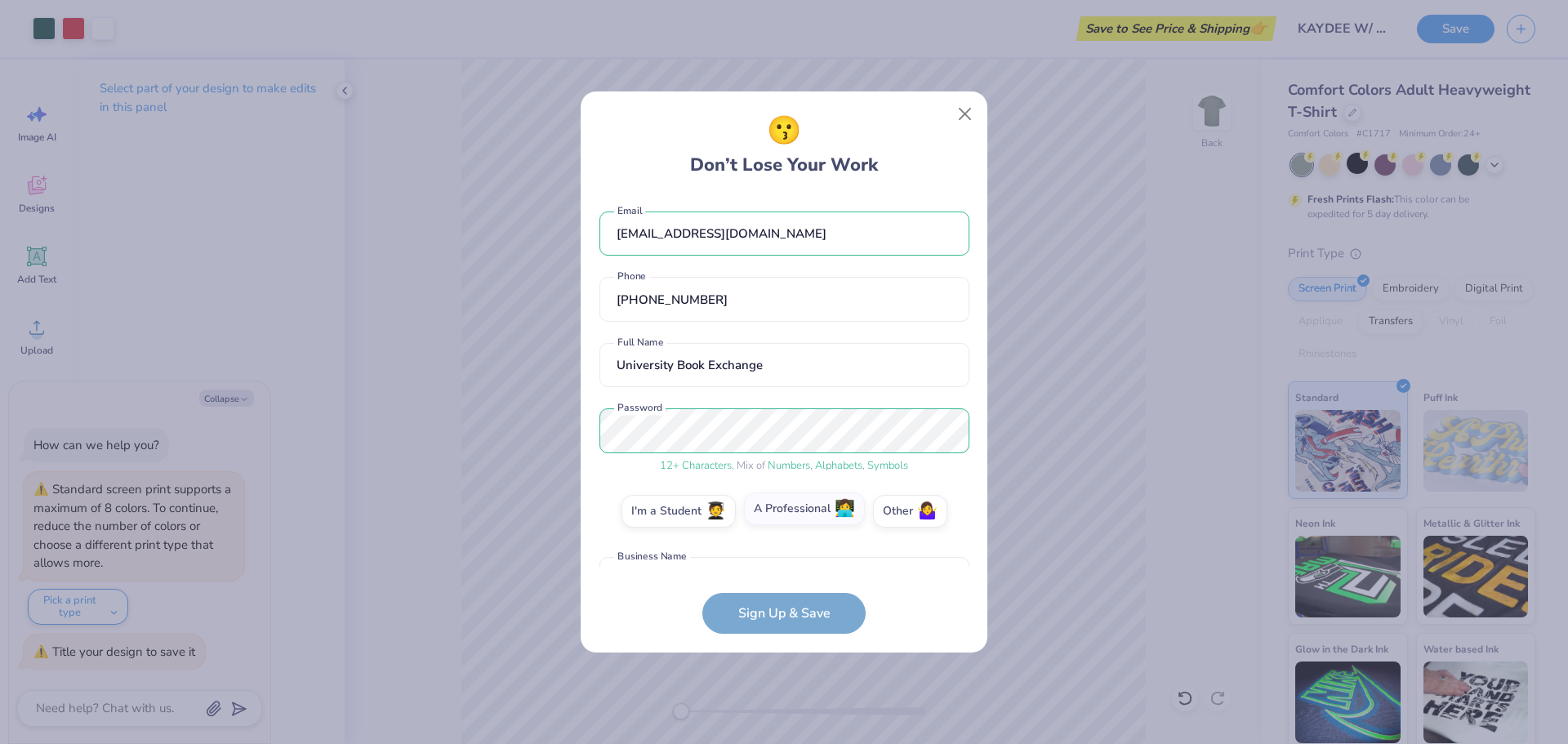
scroll to position [109, 0]
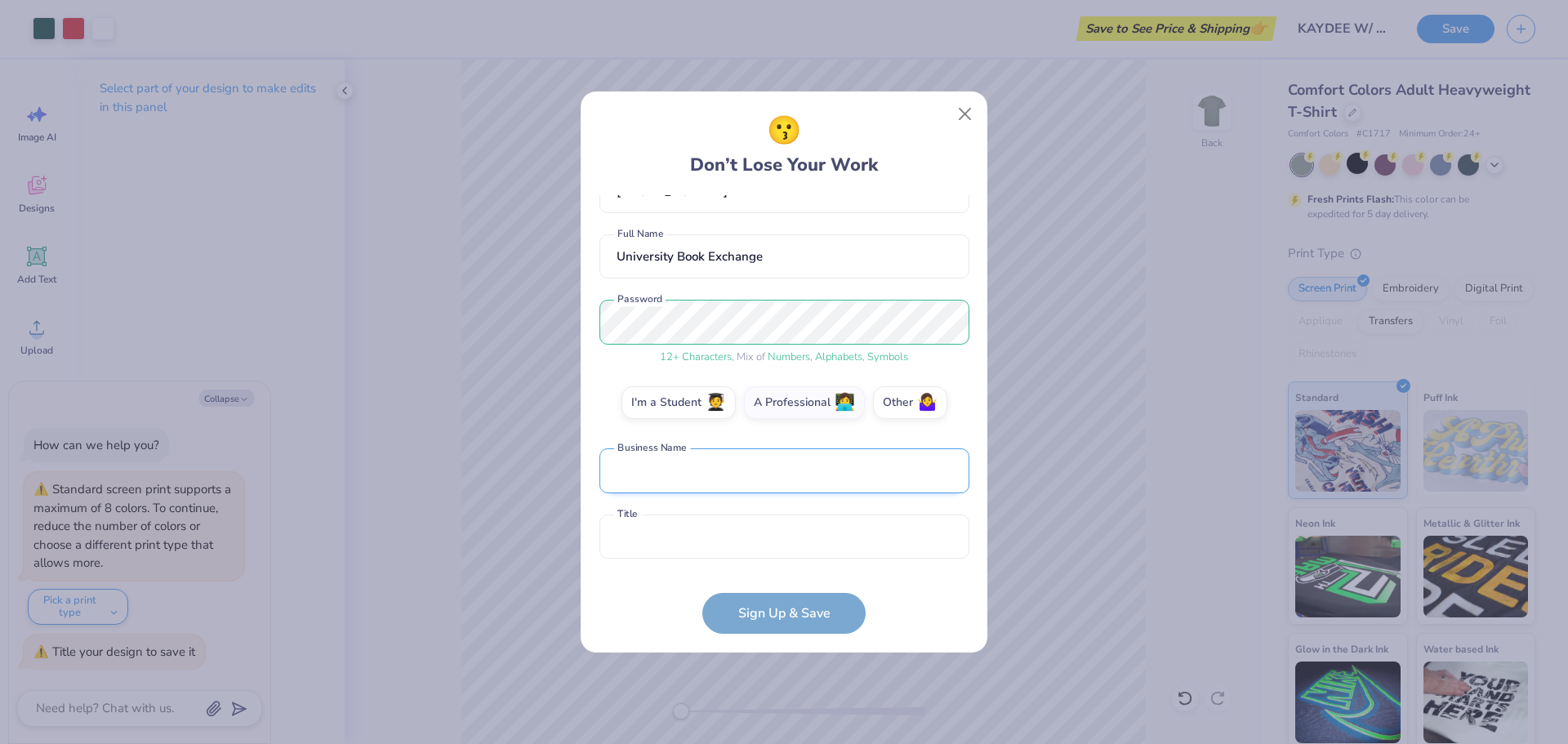
click at [704, 481] on input "text" at bounding box center [784, 471] width 370 height 45
type input "University Book Exchange"
click at [766, 255] on input "University Book Exchange" at bounding box center [784, 256] width 370 height 45
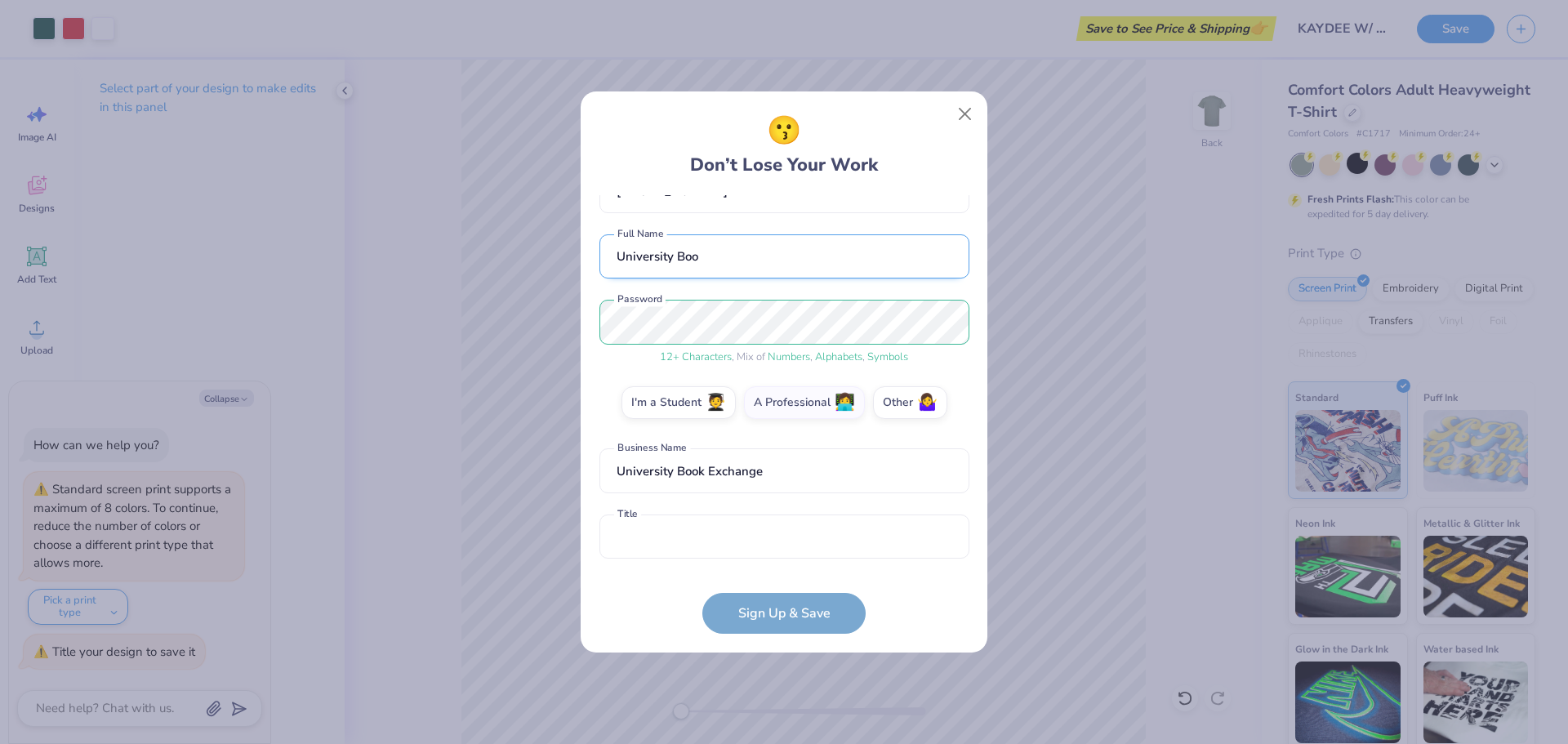
scroll to position [72, 0]
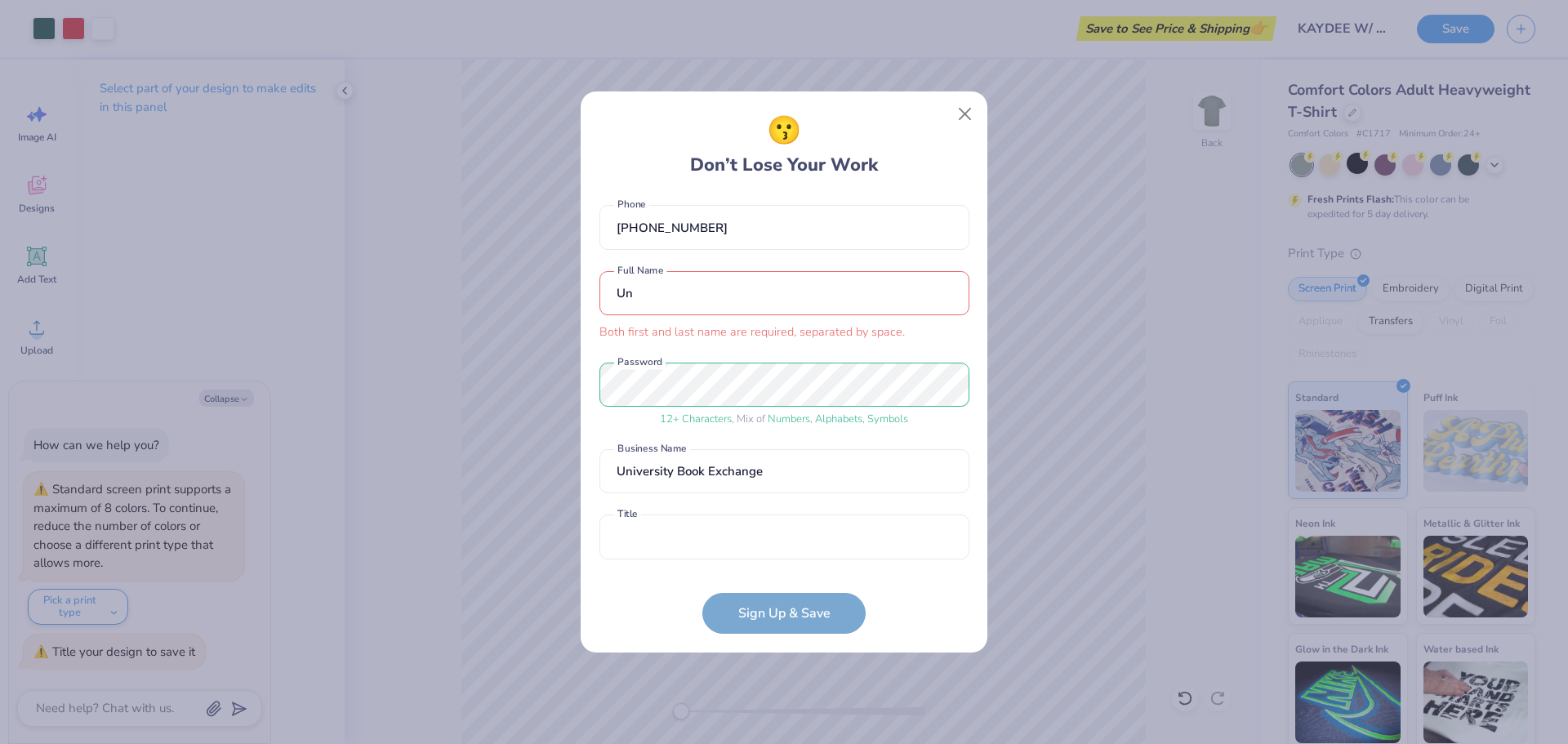
type input "U"
type input "[PERSON_NAME]"
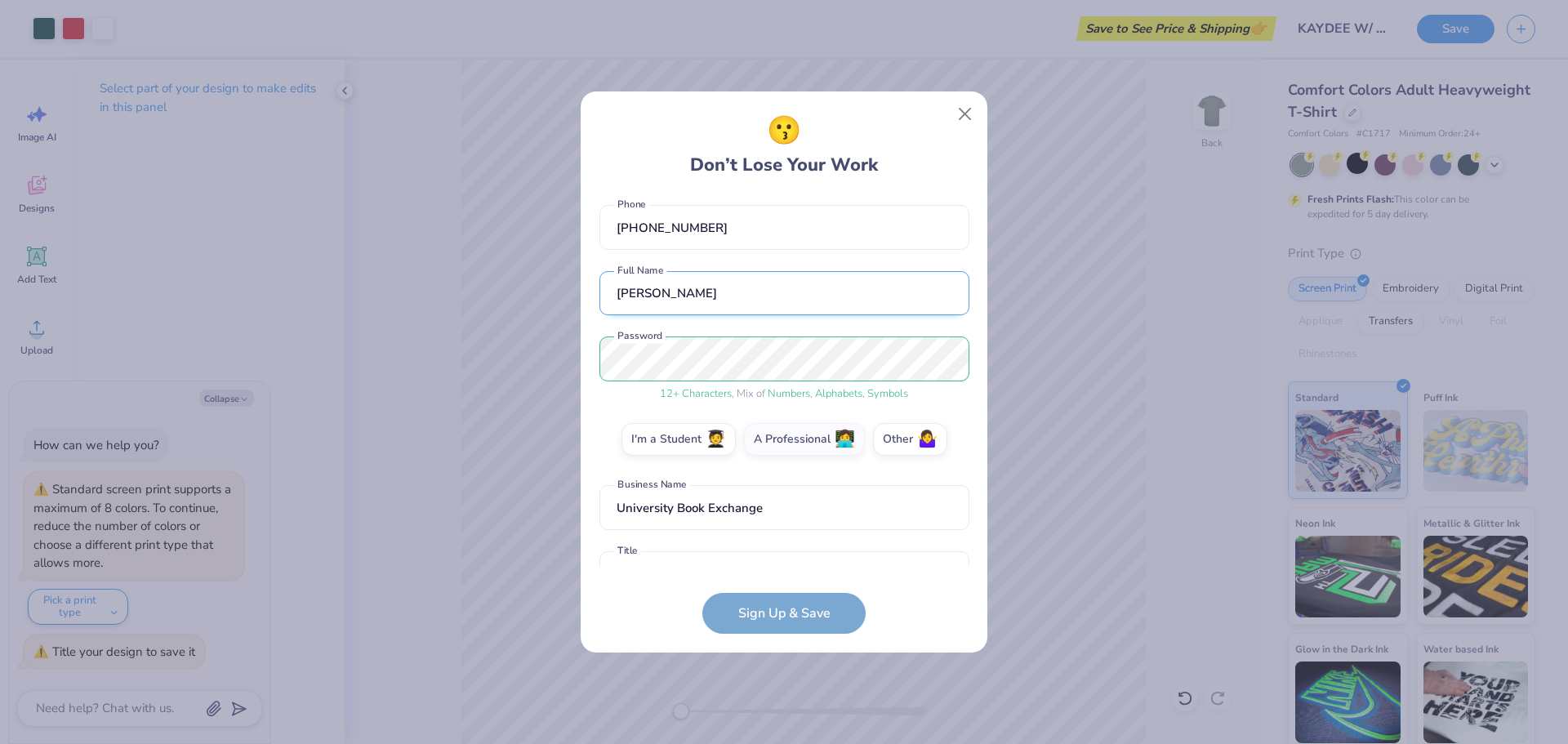
scroll to position [109, 0]
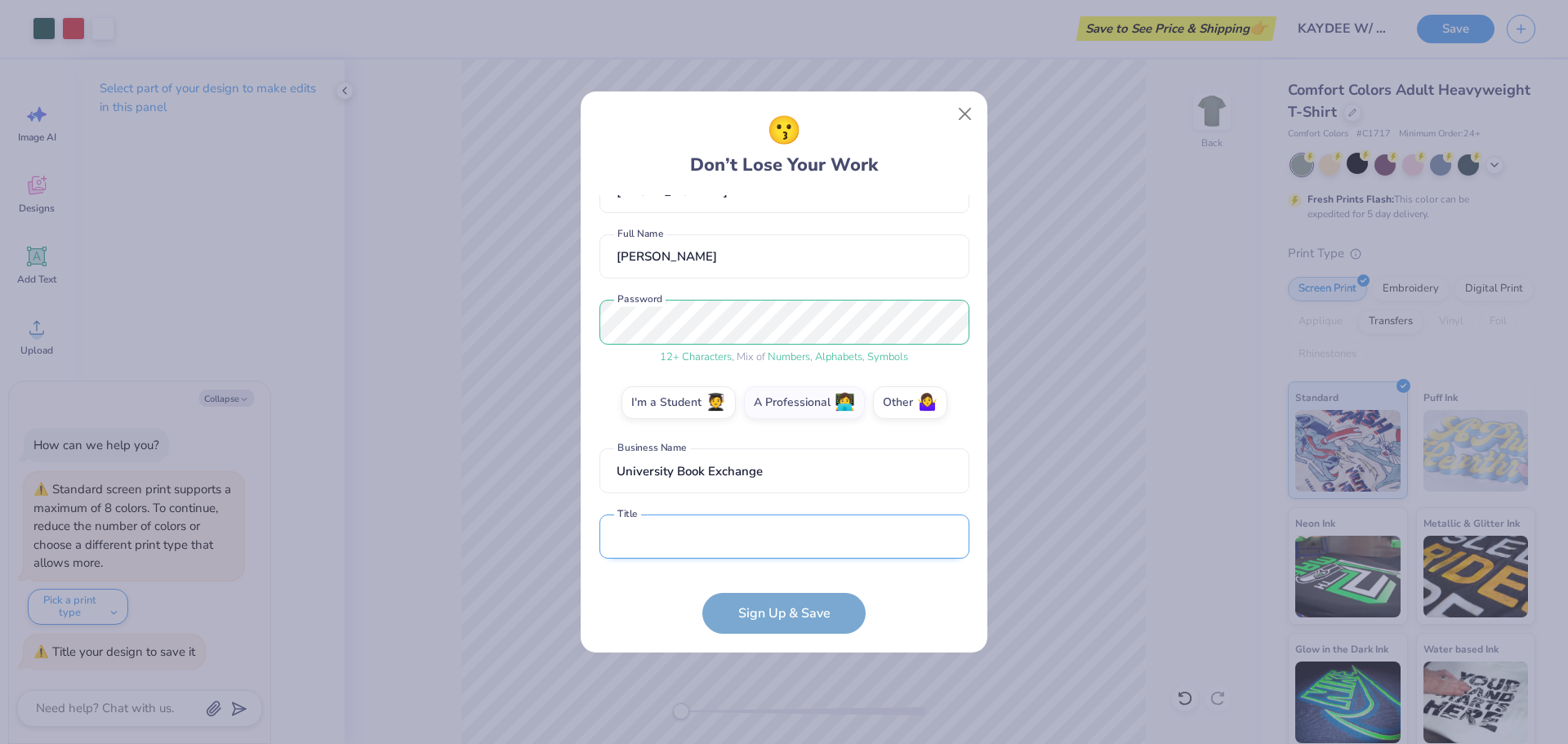
click at [639, 540] on input "text" at bounding box center [784, 537] width 370 height 45
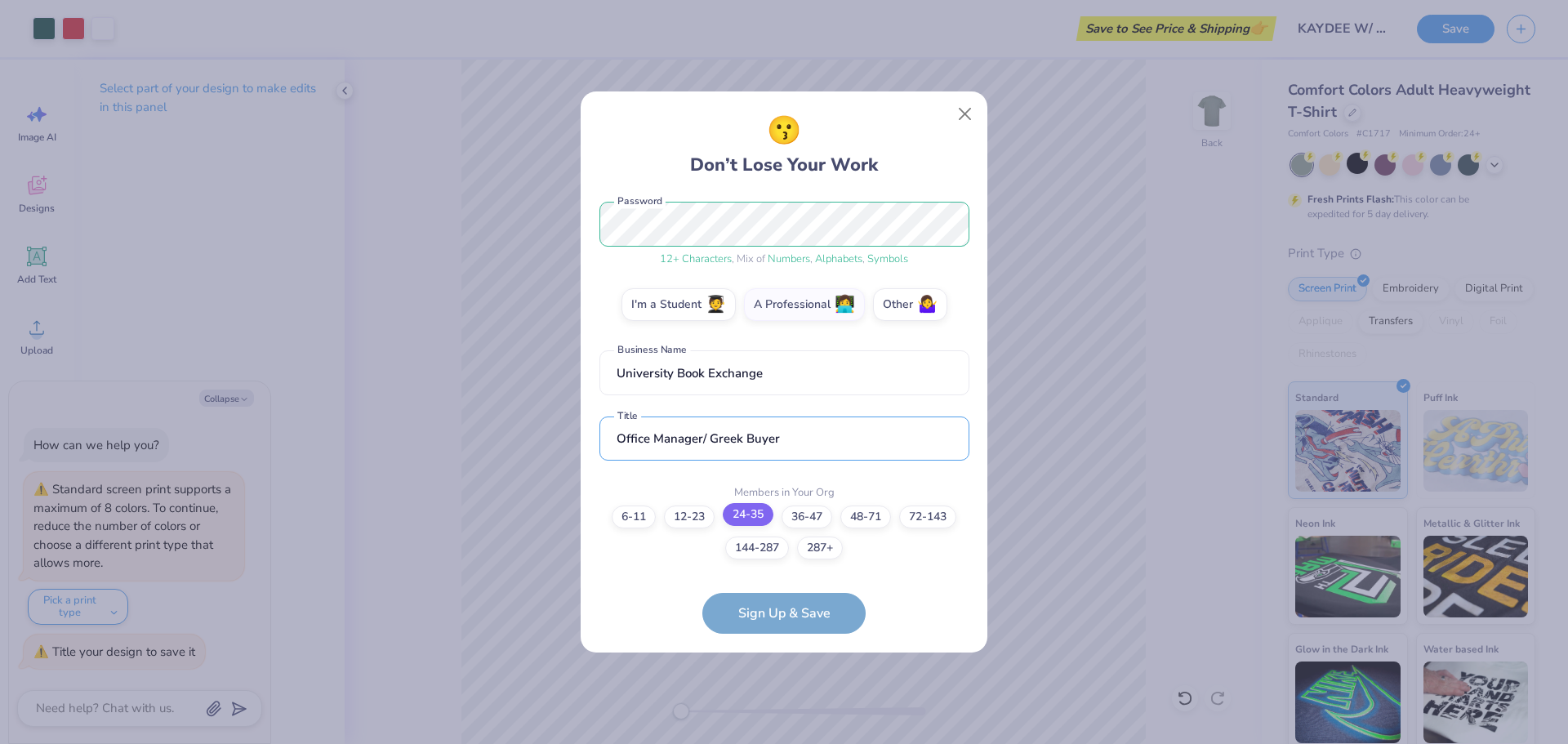
type input "Office Manager/ Greek Buyer"
click at [757, 521] on label "24-35" at bounding box center [748, 515] width 51 height 23
click at [779, 733] on input "24-35" at bounding box center [784, 738] width 11 height 11
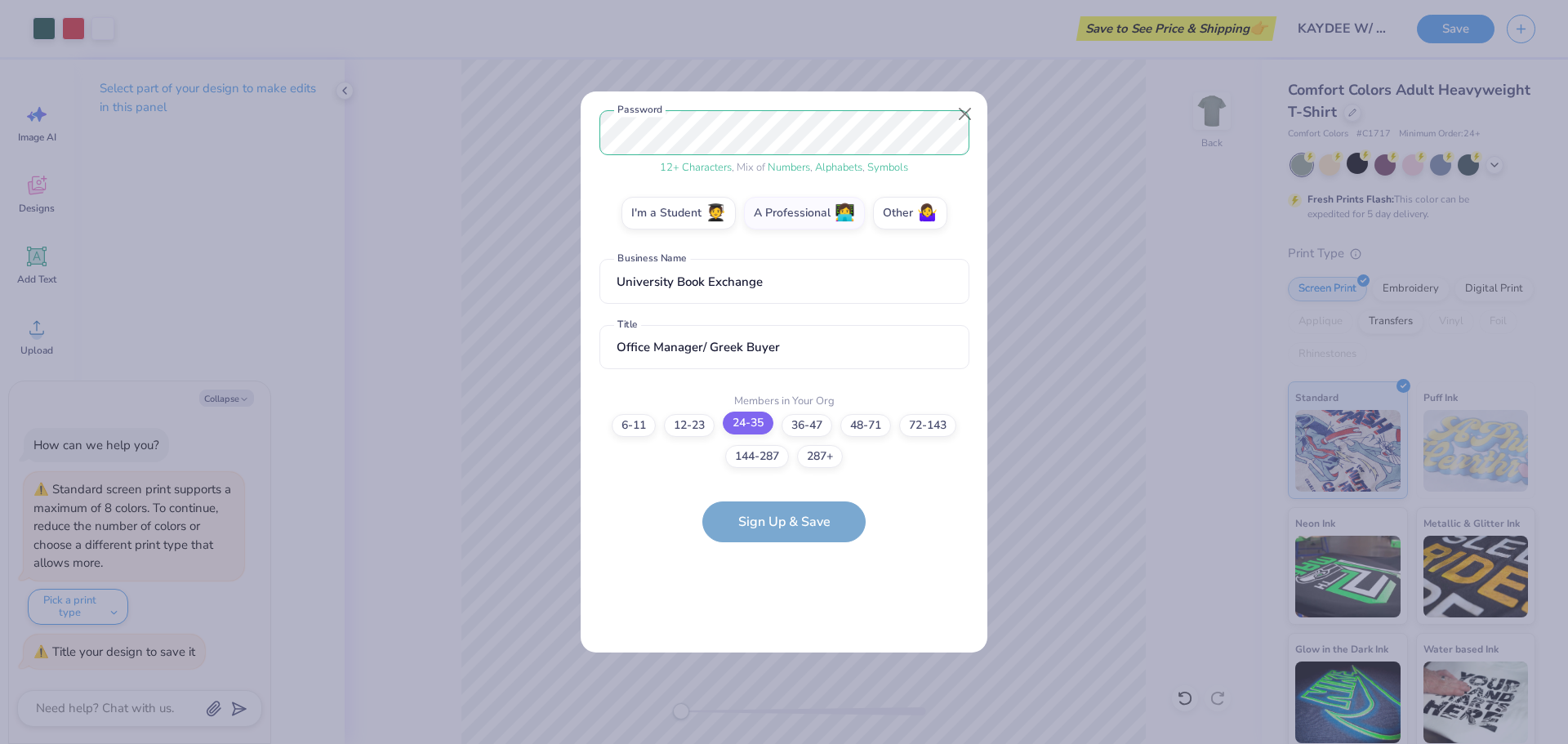
scroll to position [0, 0]
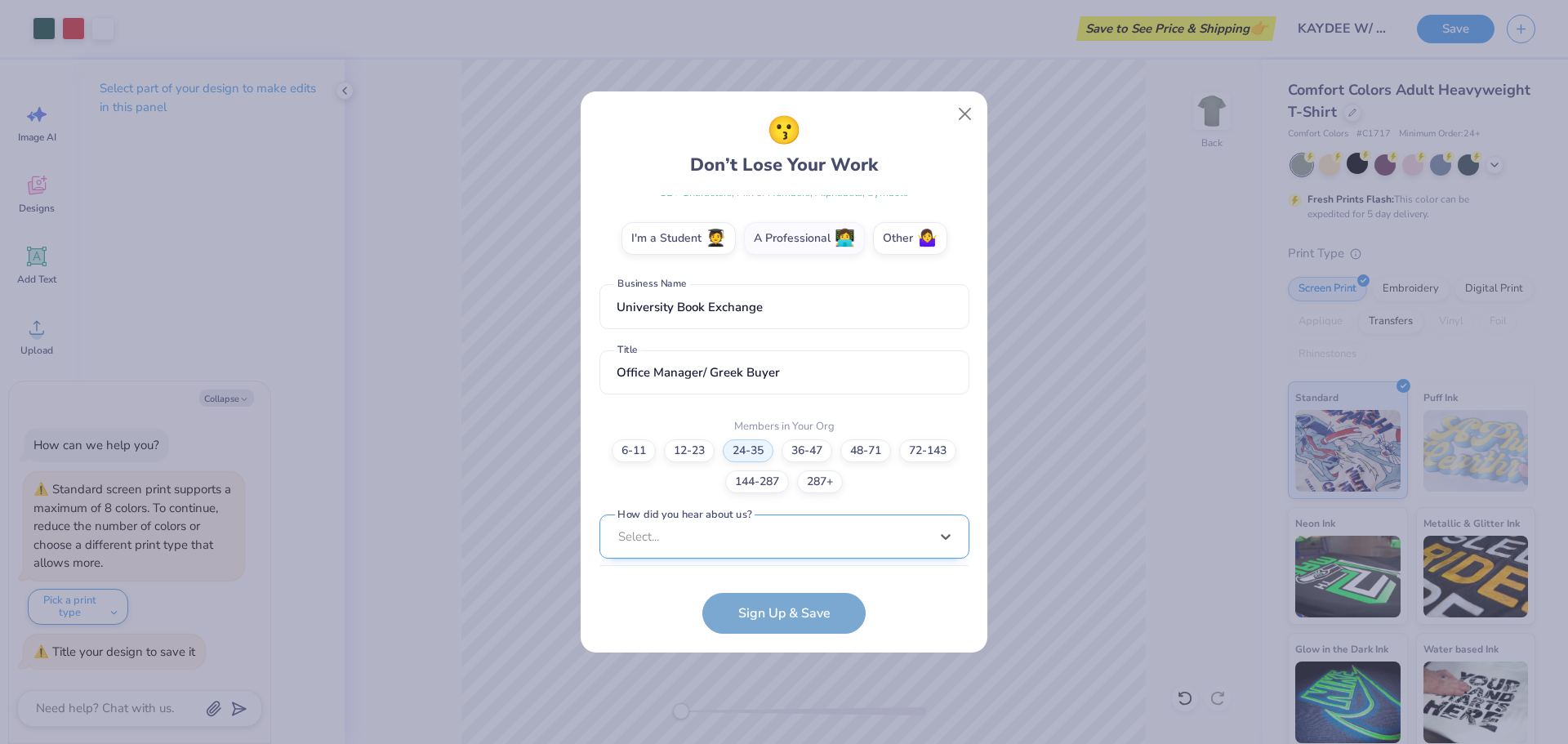
click at [720, 548] on div "option LinkedIn focused, 9 of 15. 15 results available. Use Up and Down to choo…" at bounding box center [784, 664] width 370 height 298
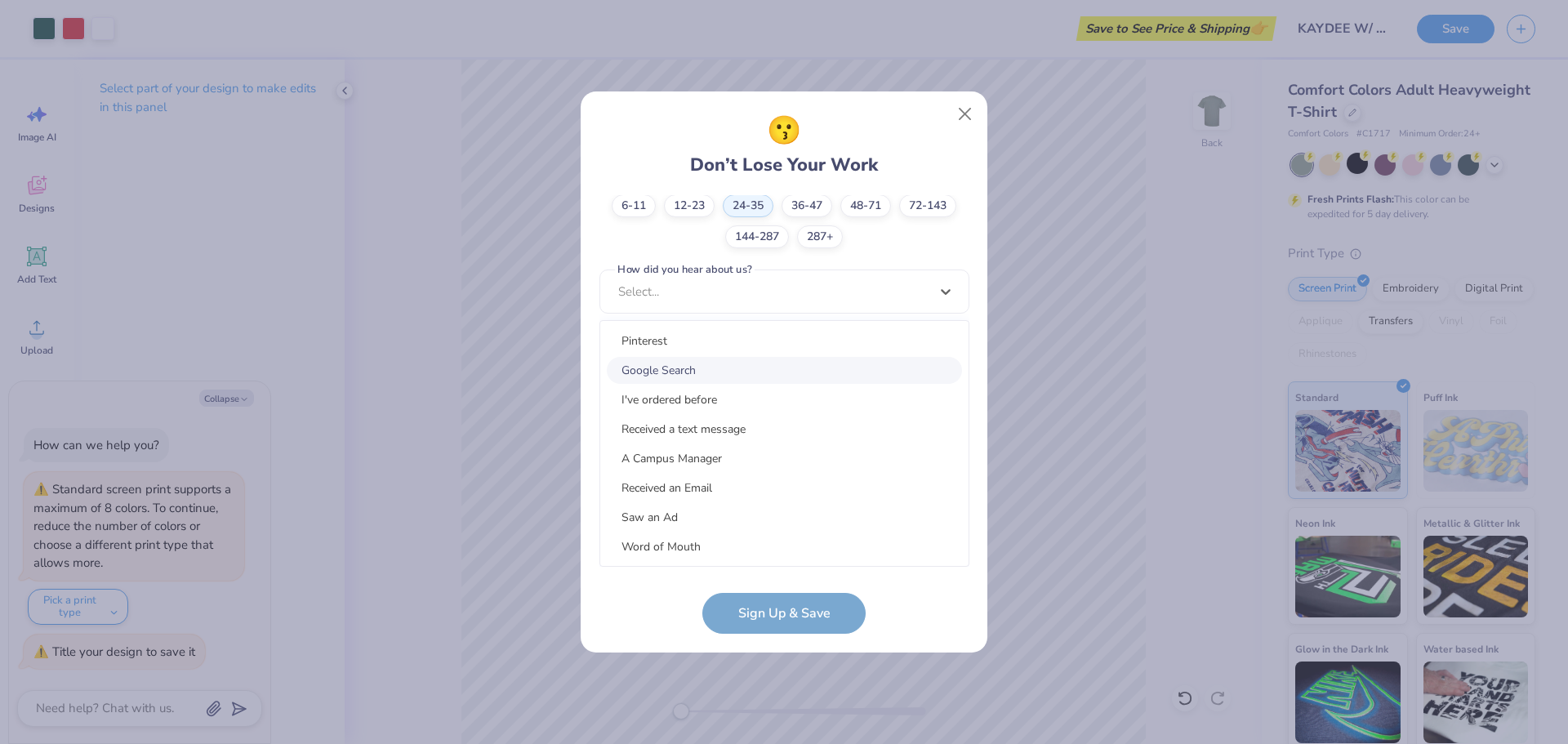
click at [696, 372] on div "Google Search" at bounding box center [784, 370] width 355 height 27
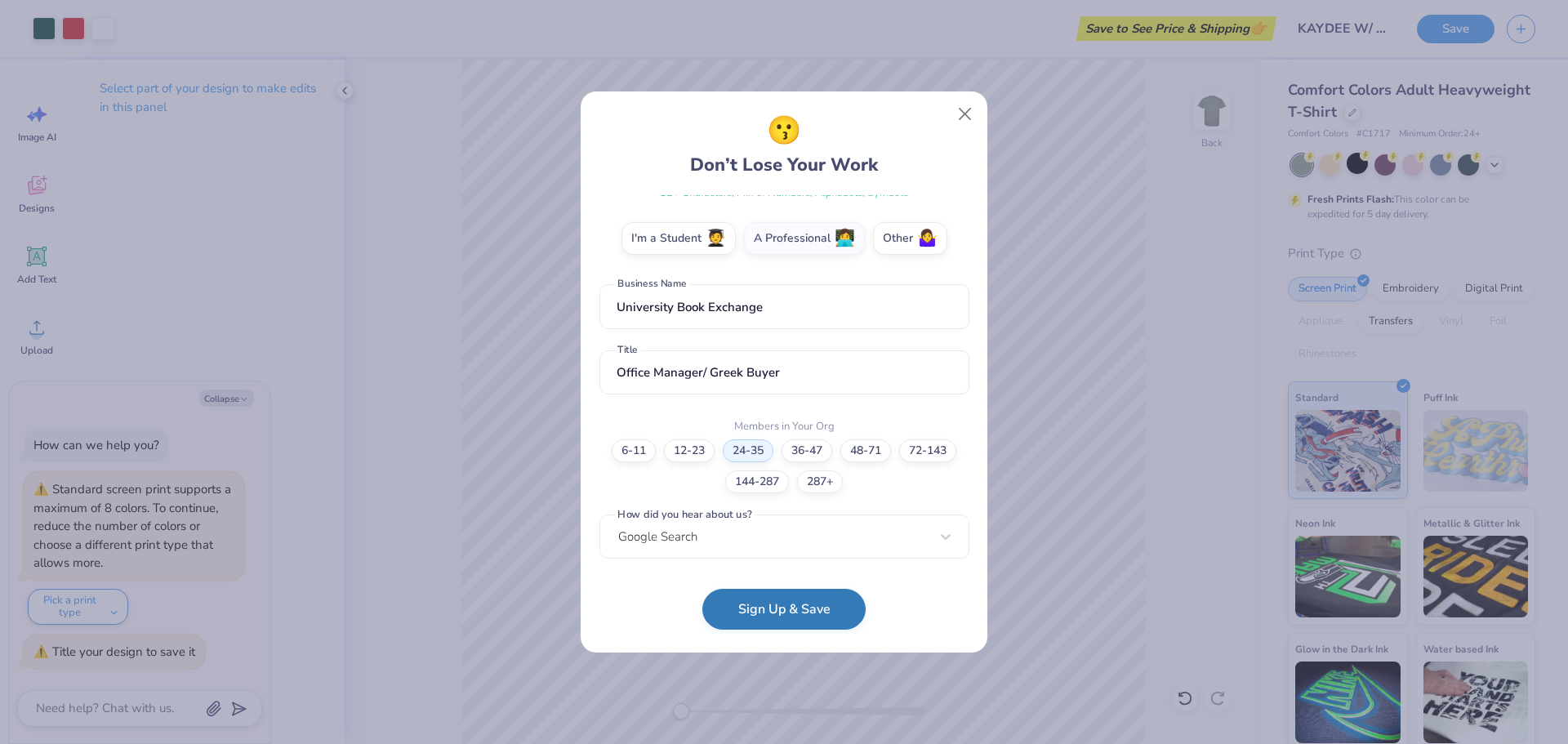
click at [756, 612] on button "Sign Up & Save" at bounding box center [784, 609] width 164 height 41
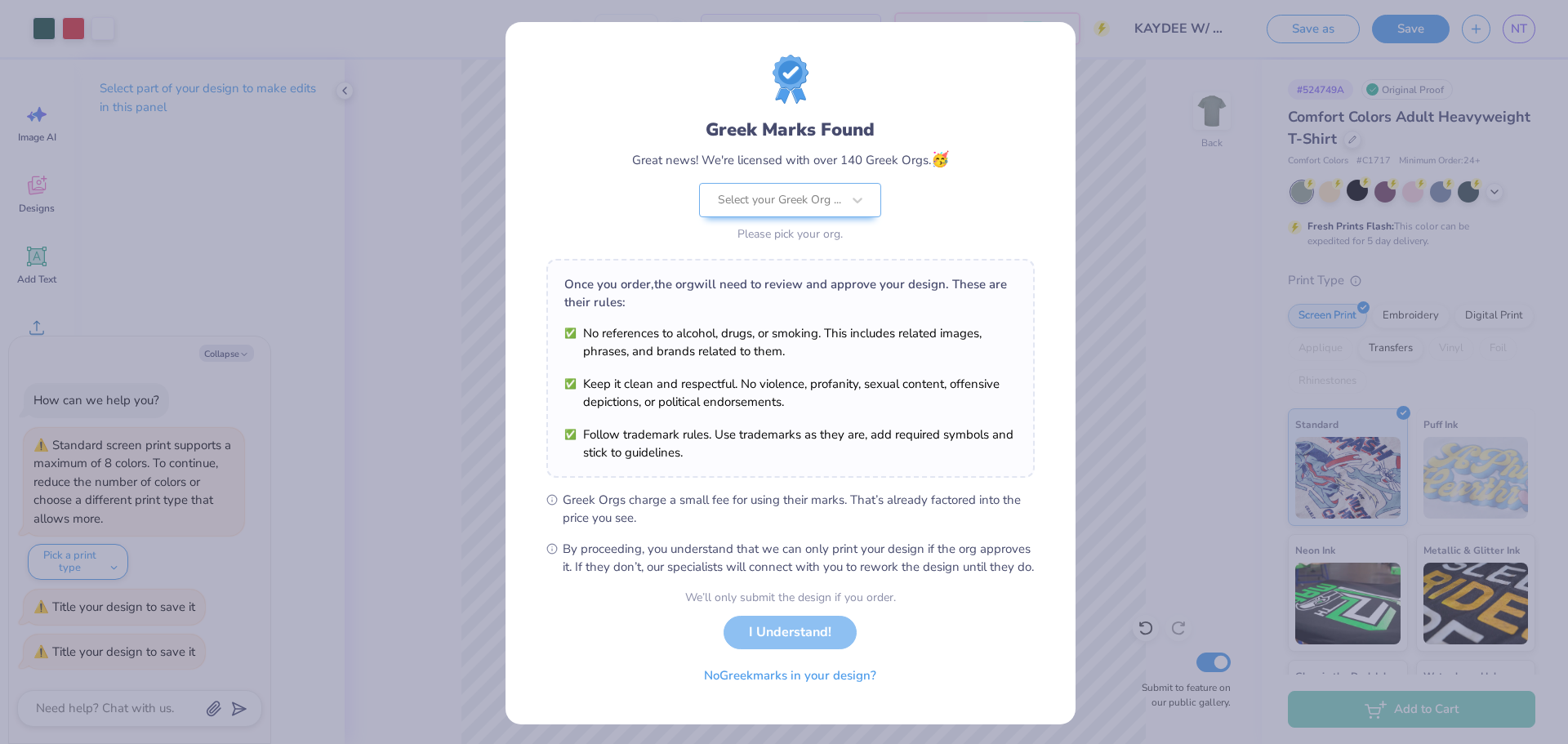
click at [779, 643] on div "We’ll only submit the design if you order. I Understand! No Greek marks in your…" at bounding box center [790, 640] width 210 height 103
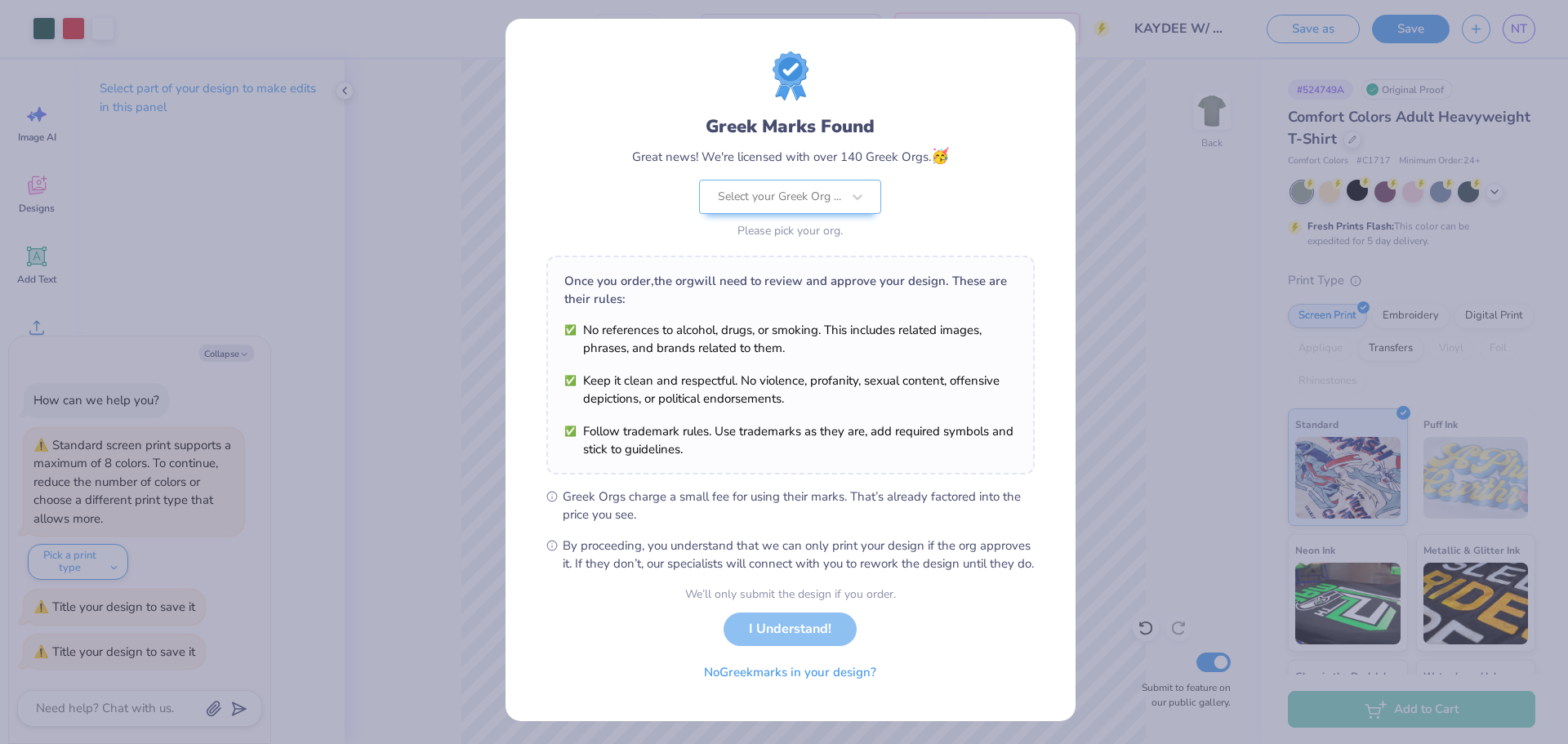
click at [752, 630] on div "We’ll only submit the design if you order. I Understand! No Greek marks in your…" at bounding box center [790, 637] width 210 height 103
click at [853, 182] on div at bounding box center [858, 196] width 29 height 29
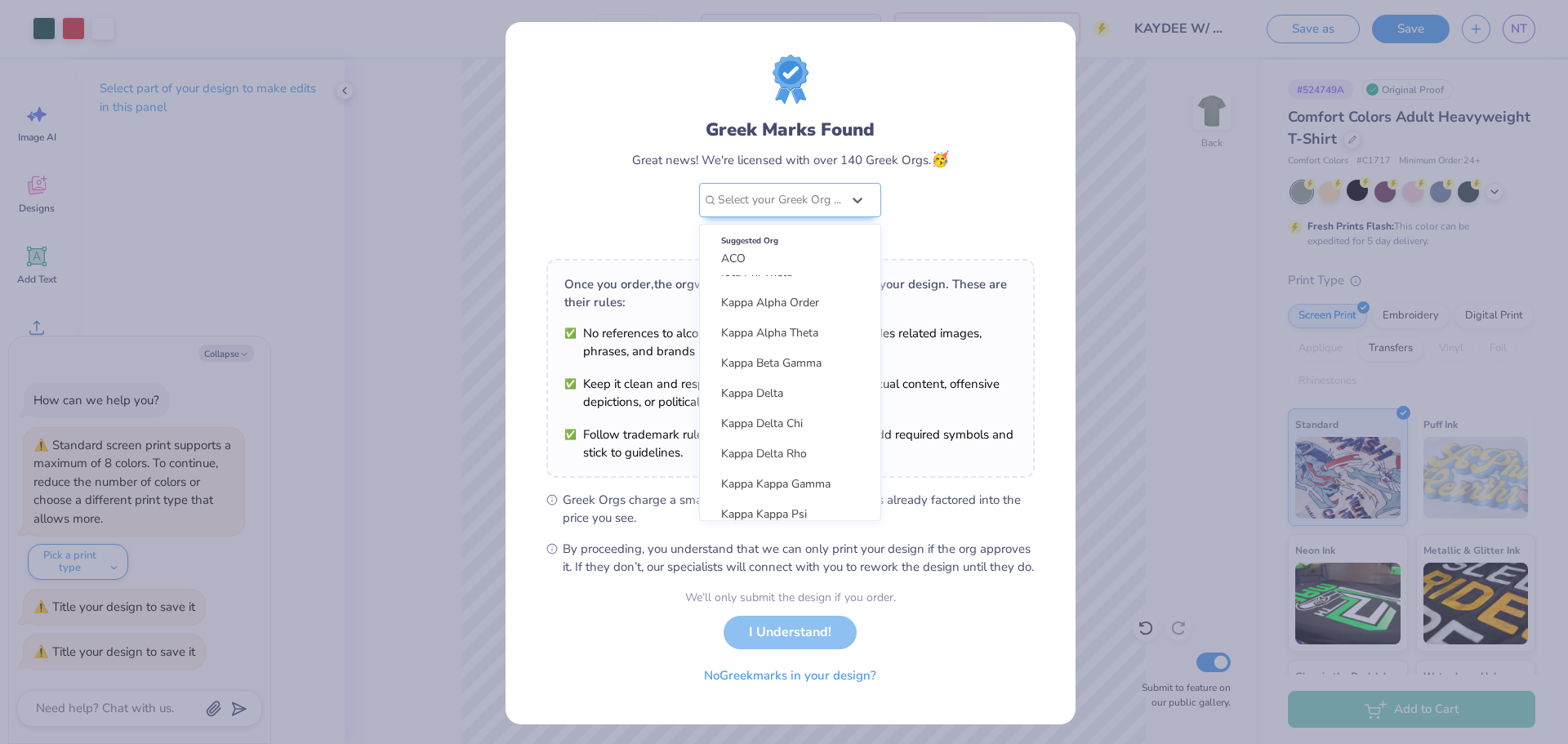
scroll to position [1709, 0]
click at [762, 335] on span "Kappa Delta" at bounding box center [752, 338] width 62 height 16
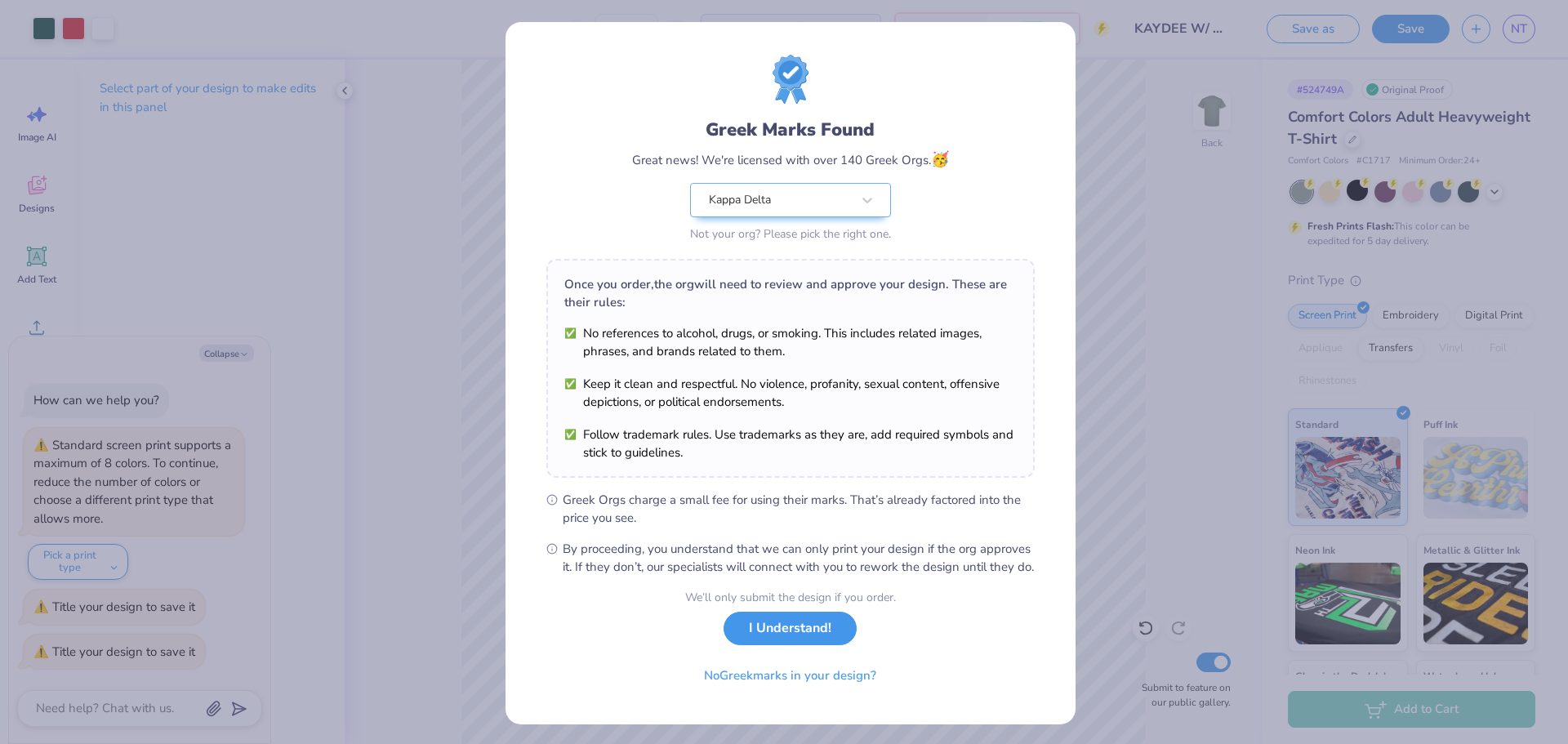
click at [780, 645] on button "I Understand!" at bounding box center [790, 628] width 133 height 34
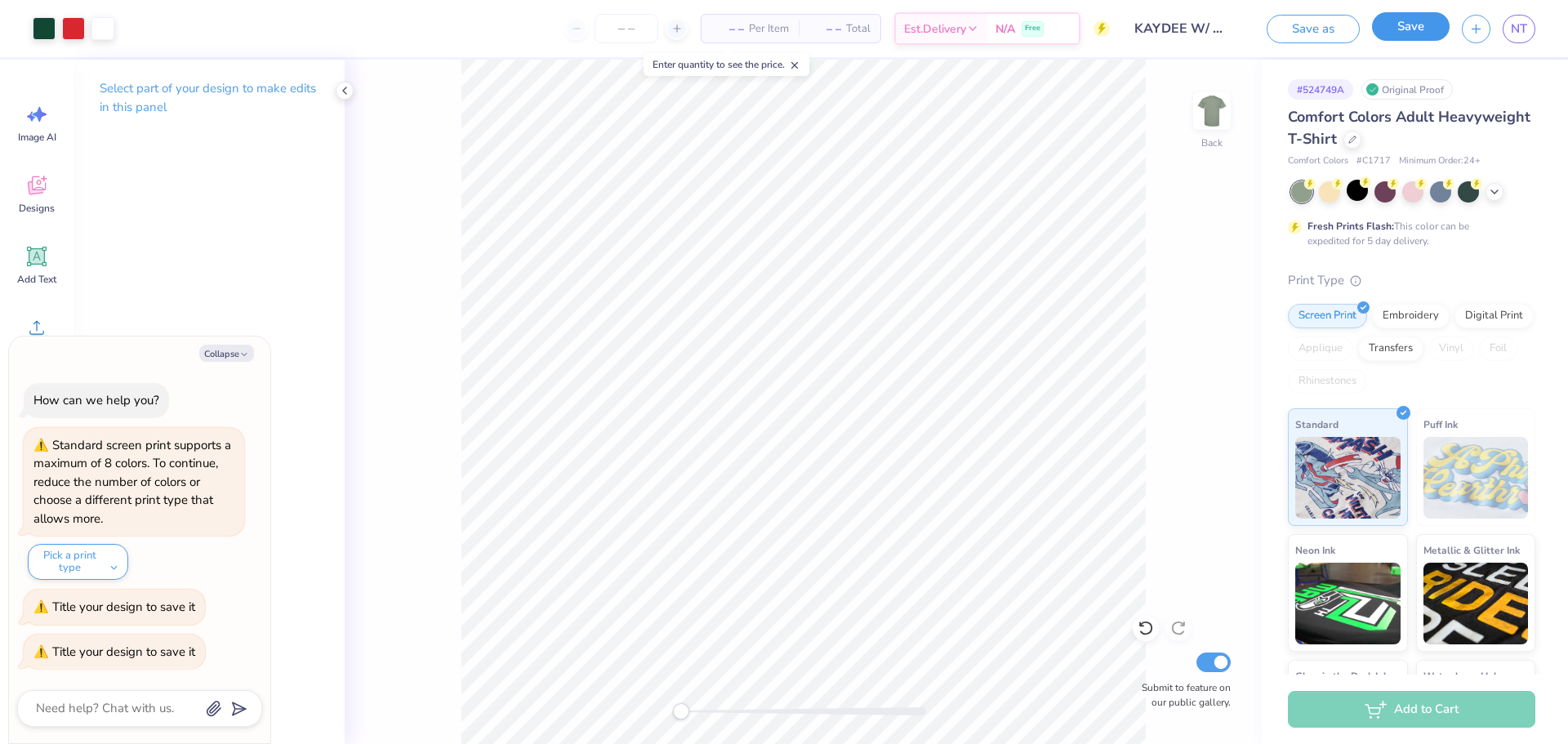
click at [1415, 25] on button "Save" at bounding box center [1411, 26] width 78 height 29
click at [1345, 710] on div "Add to Cart" at bounding box center [1412, 709] width 247 height 37
click at [113, 561] on button "Pick a print type" at bounding box center [78, 561] width 101 height 36
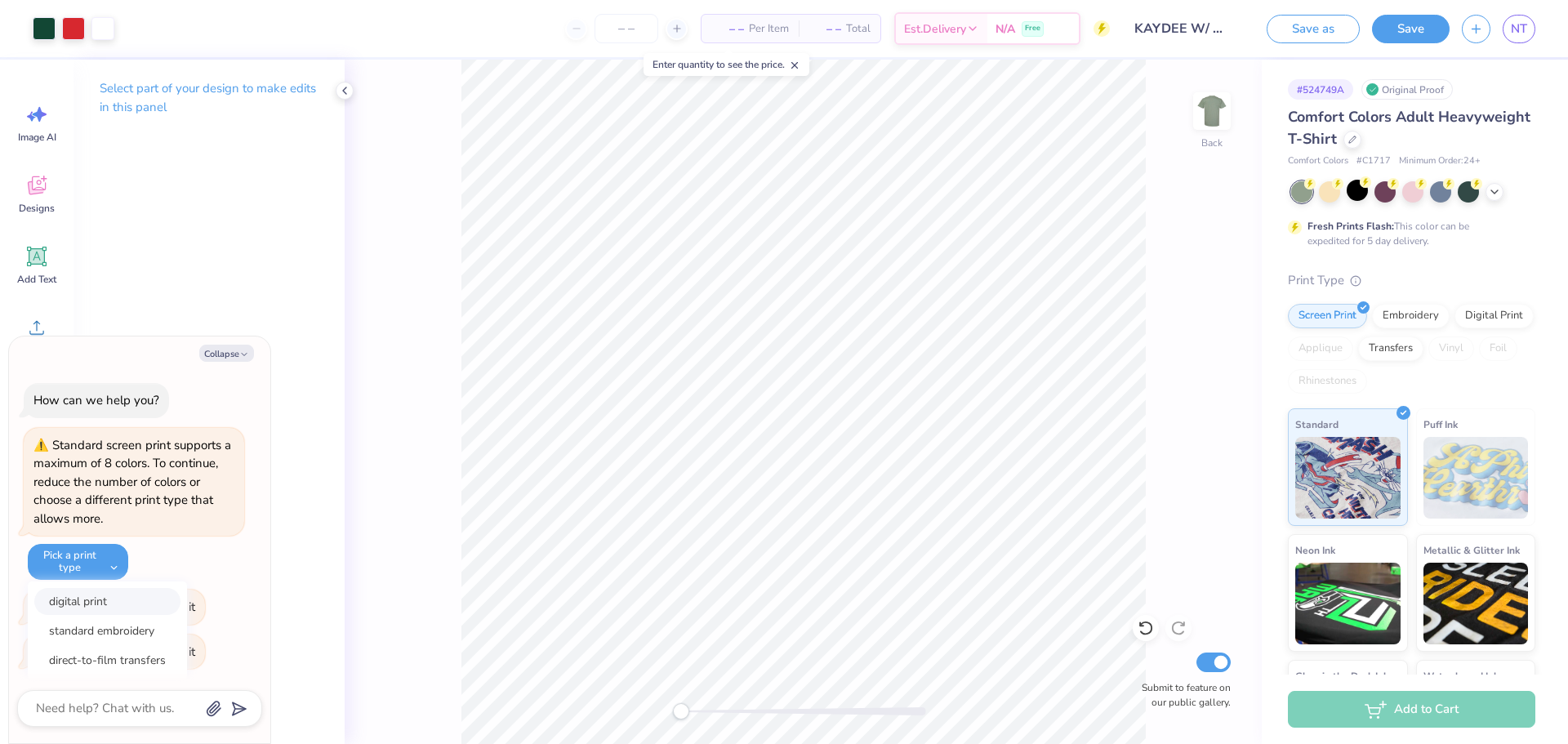
click at [120, 611] on button "digital print" at bounding box center [107, 601] width 147 height 27
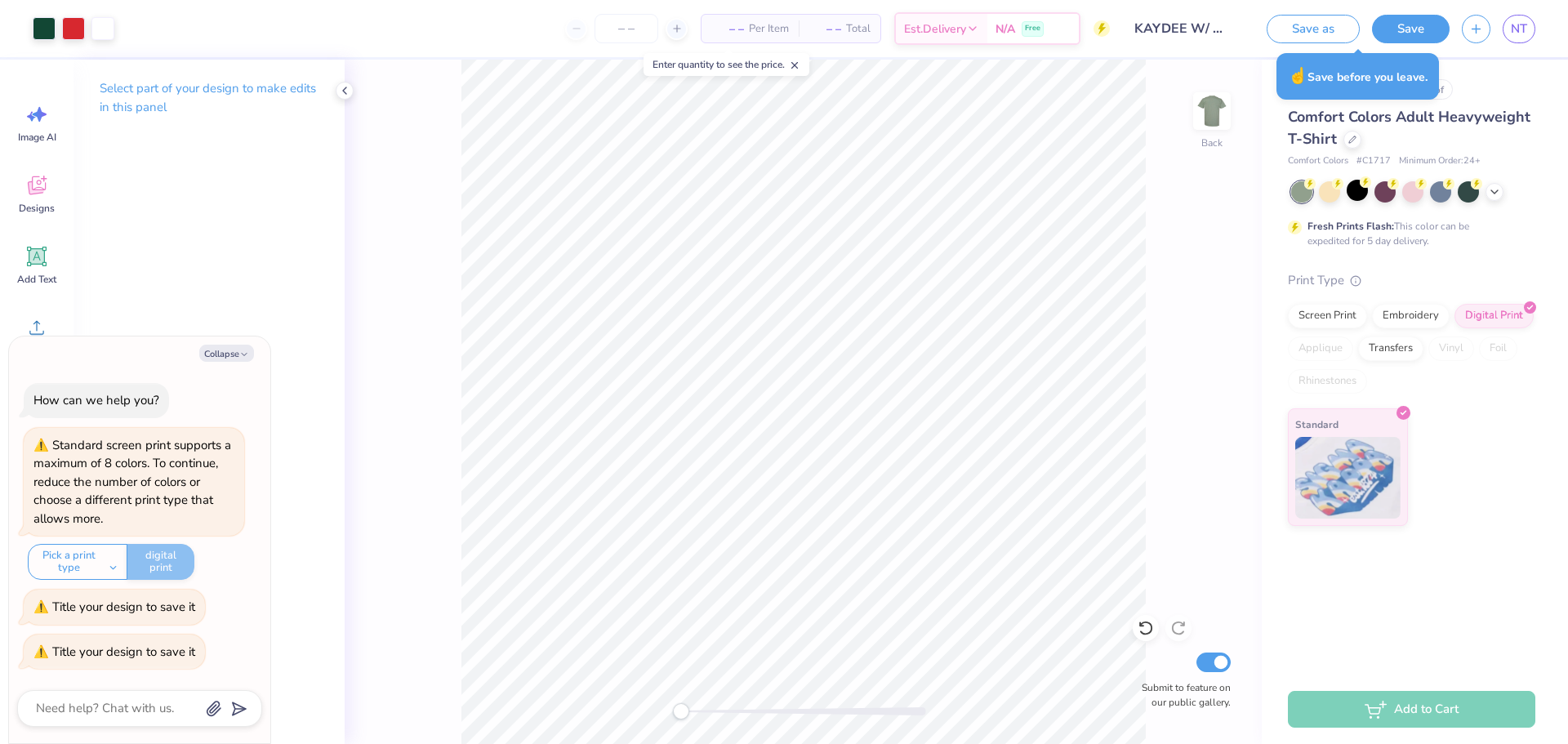
type textarea "x"
